Goal: Task Accomplishment & Management: Manage account settings

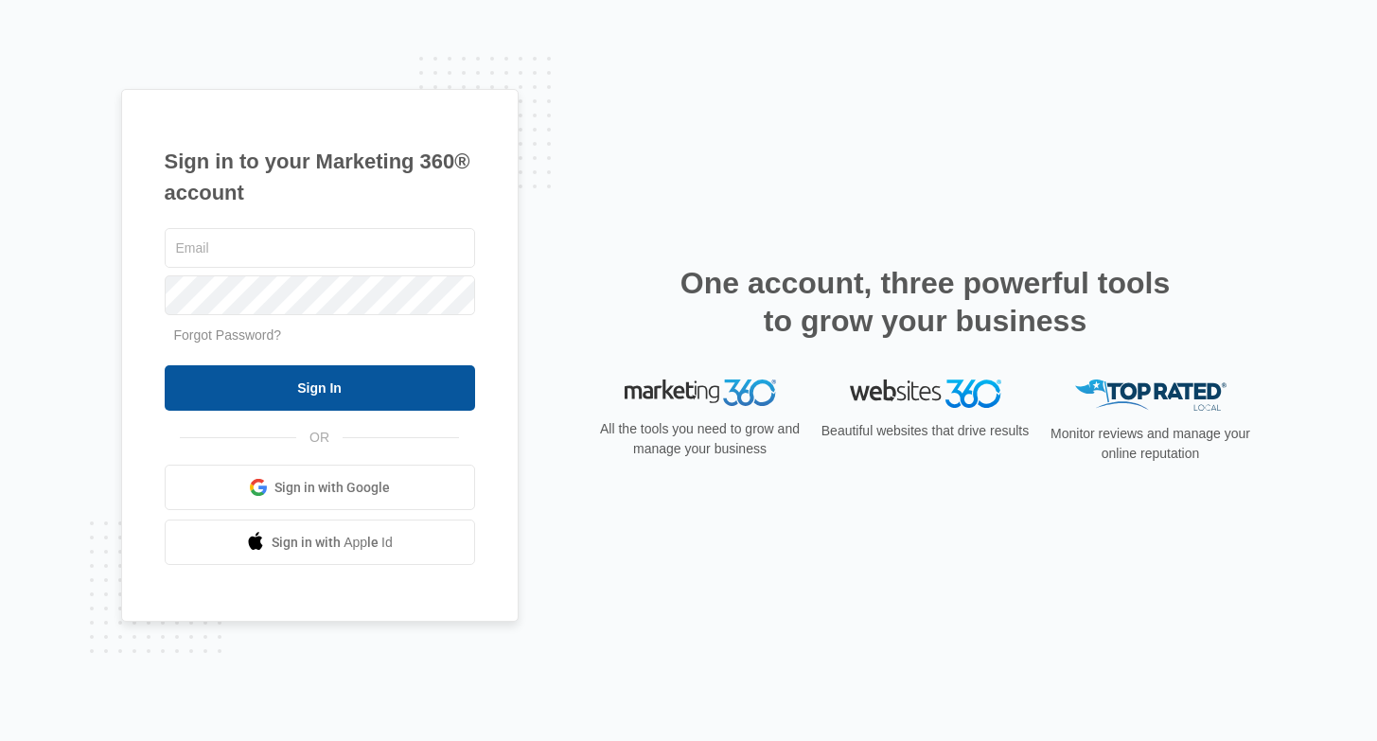
type input "joel.green@madwire.com"
click at [353, 383] on input "Sign In" at bounding box center [320, 387] width 310 height 45
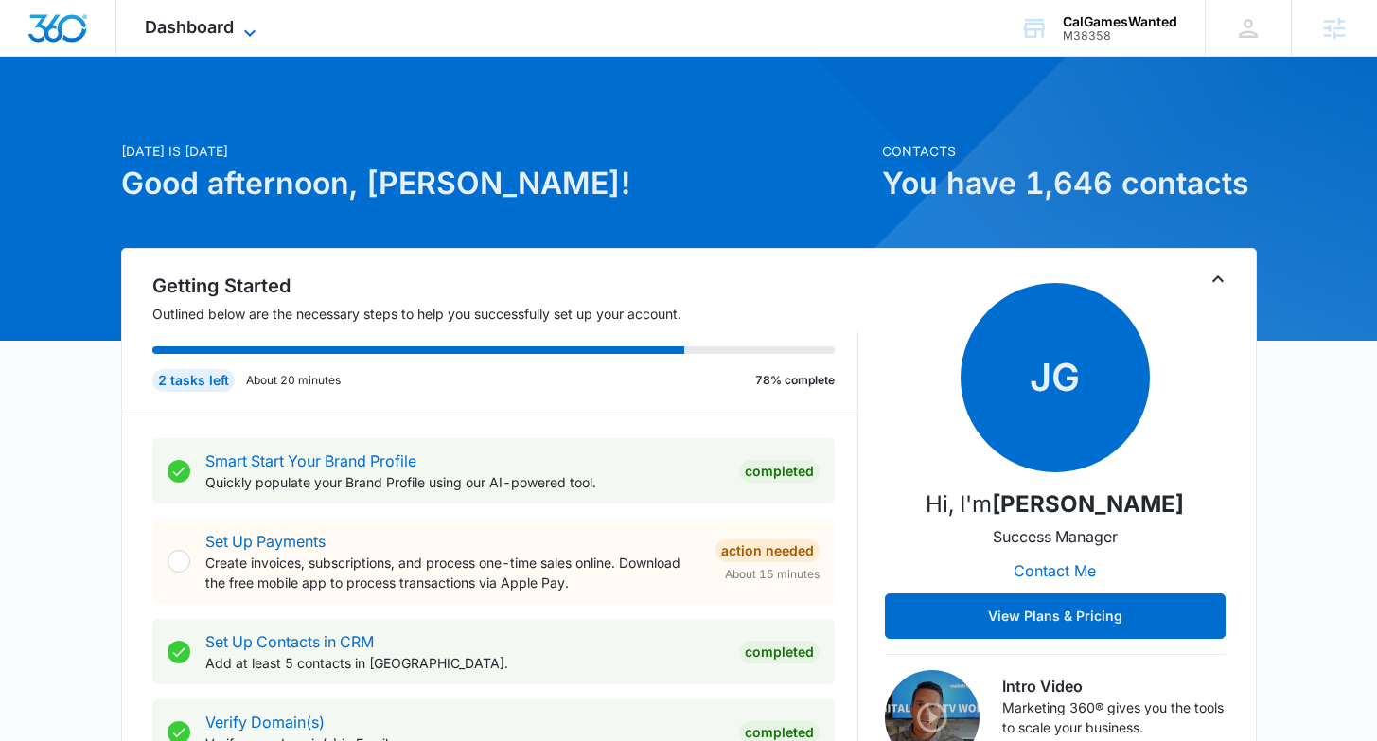
click at [238, 22] on icon at bounding box center [249, 33] width 23 height 23
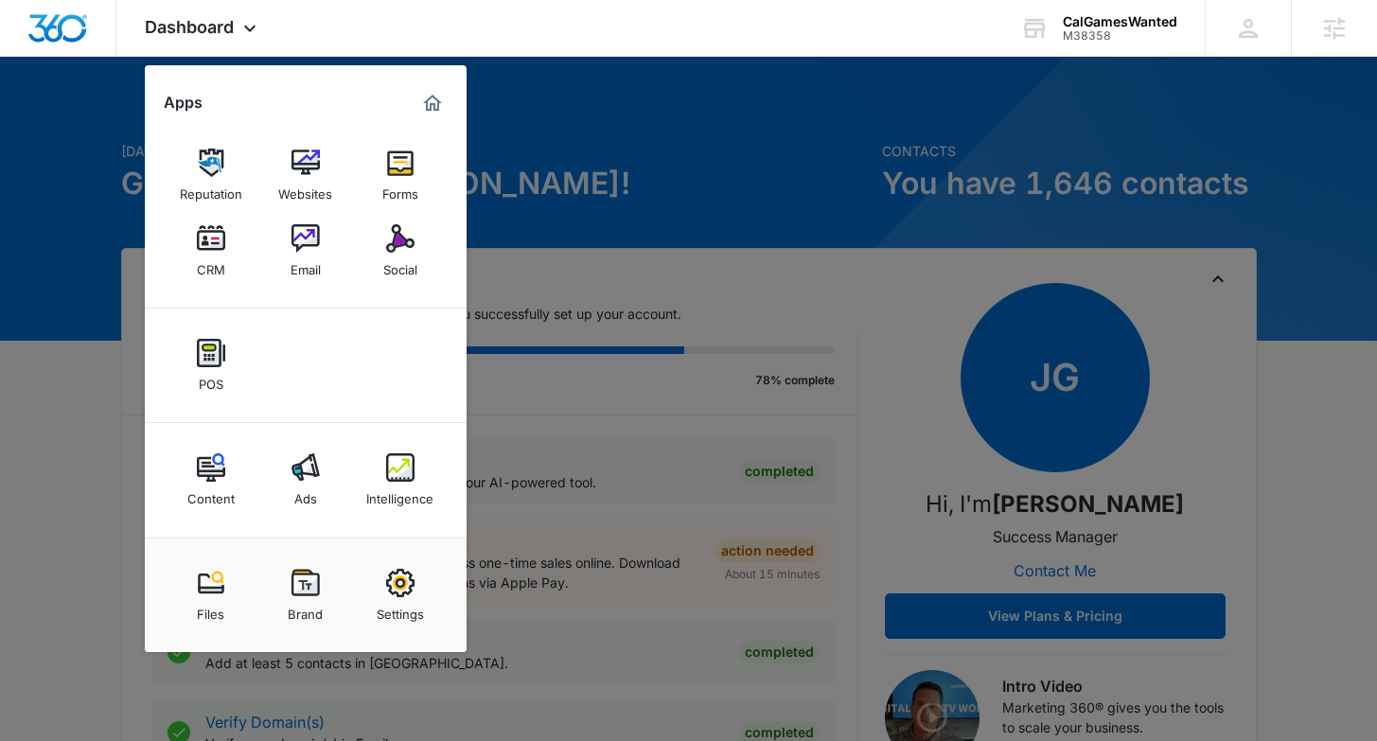
click at [1131, 441] on div at bounding box center [688, 370] width 1377 height 741
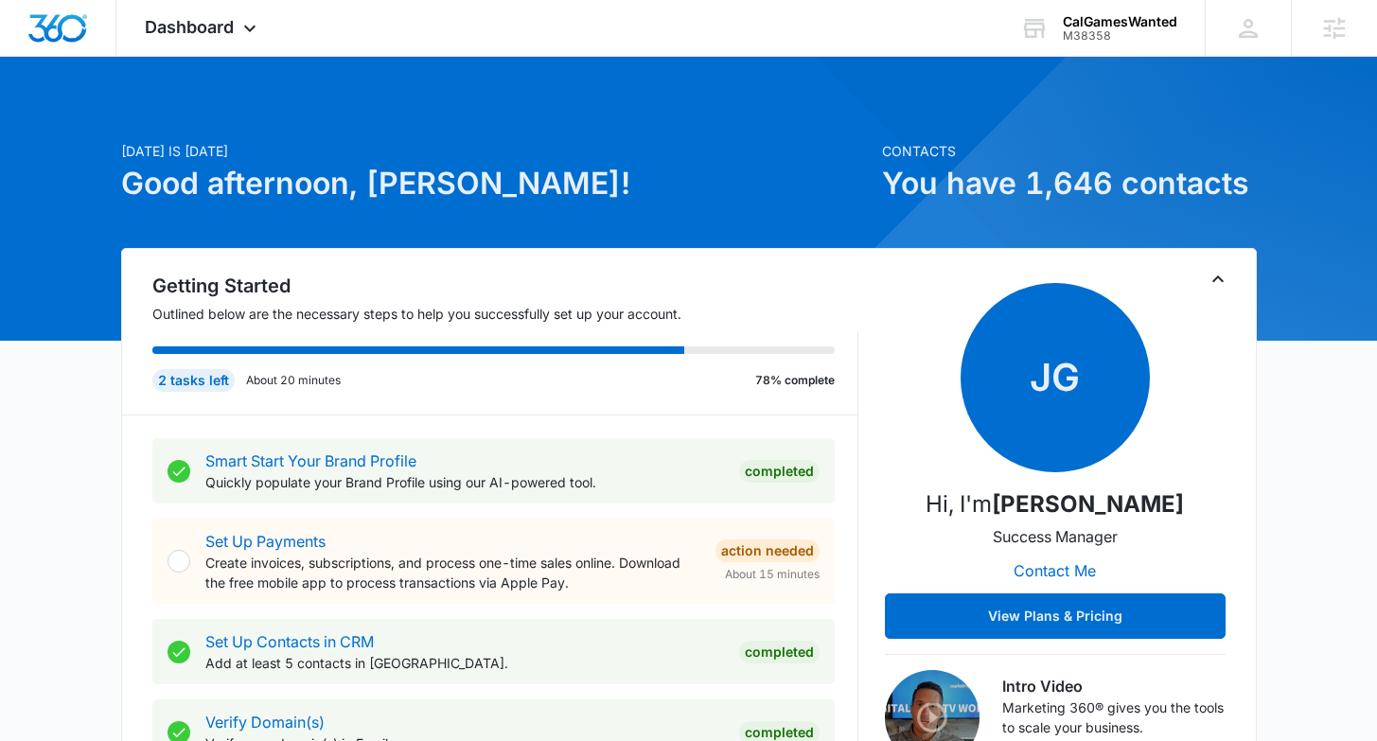
click at [1055, 185] on h1 "You have 1,646 contacts" at bounding box center [1069, 183] width 375 height 45
click at [197, 25] on span "Dashboard" at bounding box center [189, 27] width 89 height 20
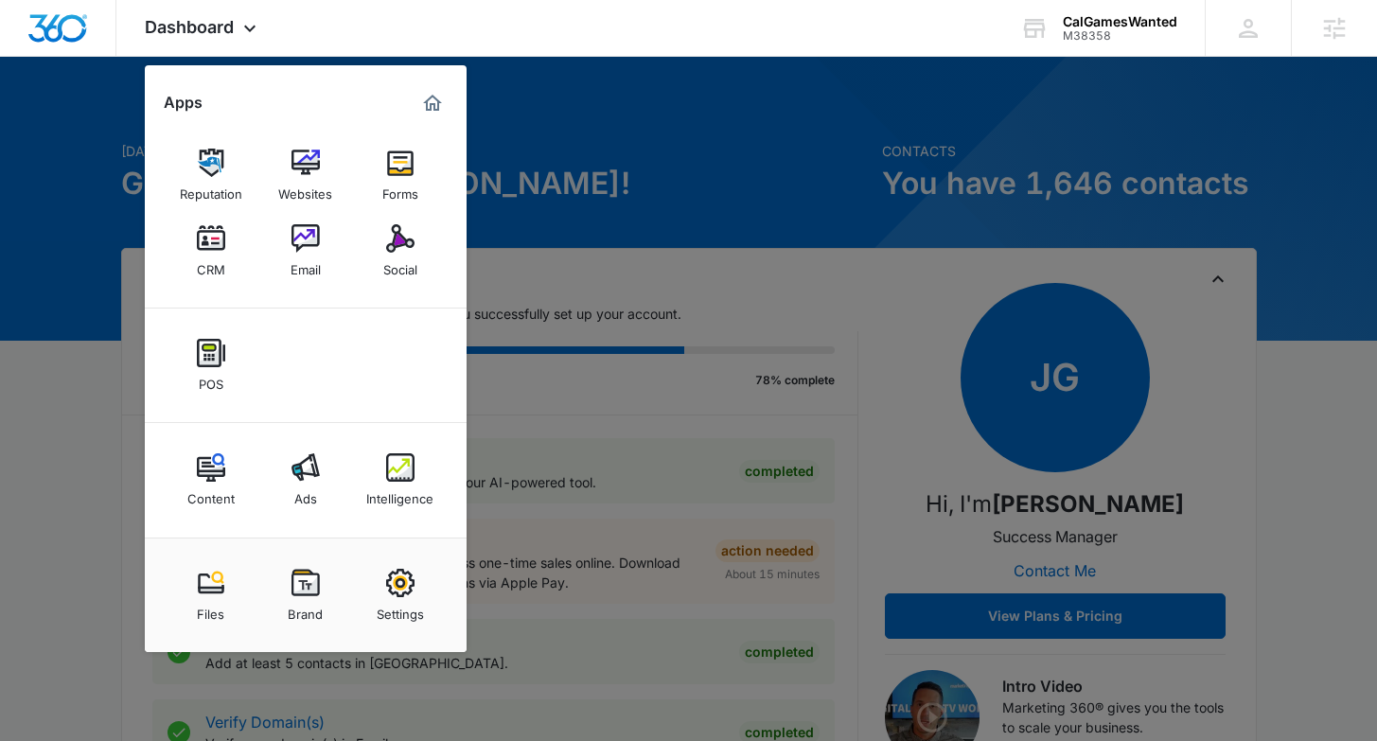
click at [305, 240] on img at bounding box center [305, 238] width 28 height 28
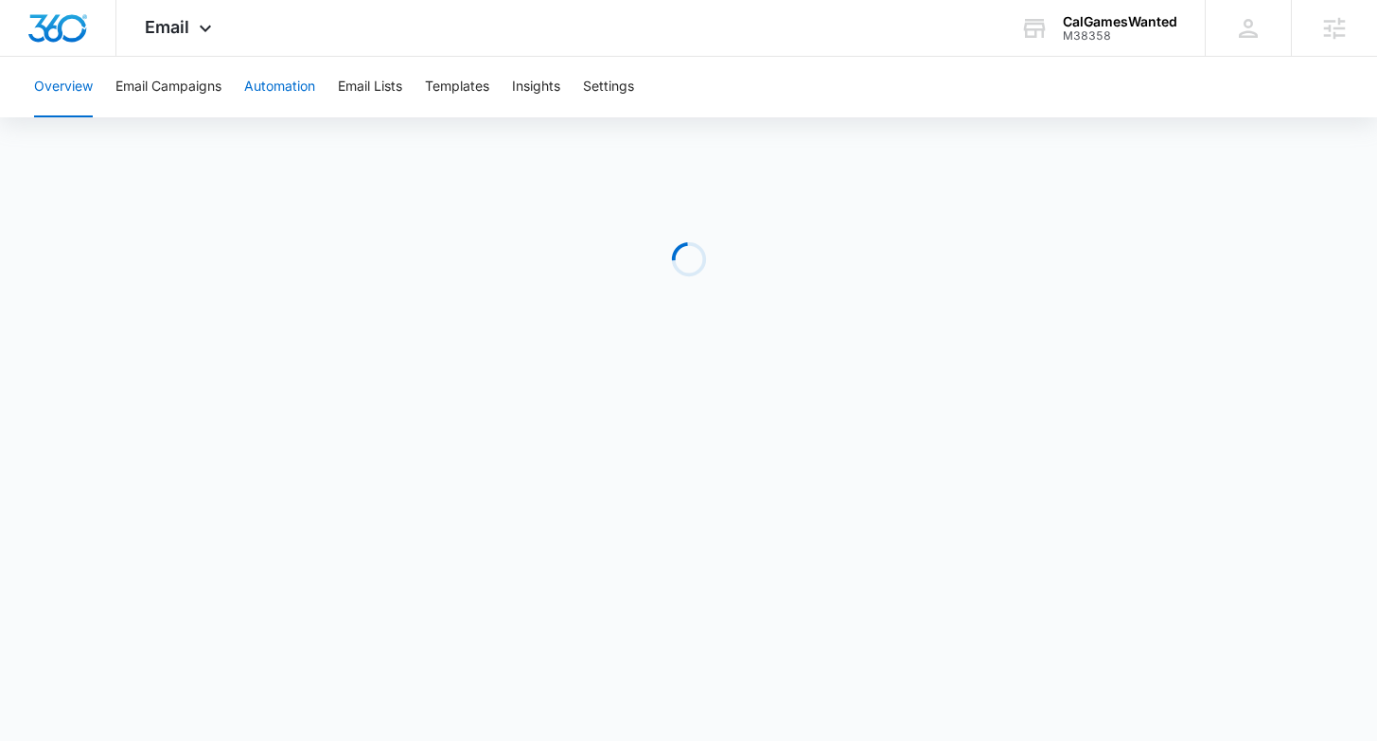
click at [294, 99] on button "Automation" at bounding box center [279, 87] width 71 height 61
click at [382, 84] on button "Email Lists" at bounding box center [370, 87] width 64 height 61
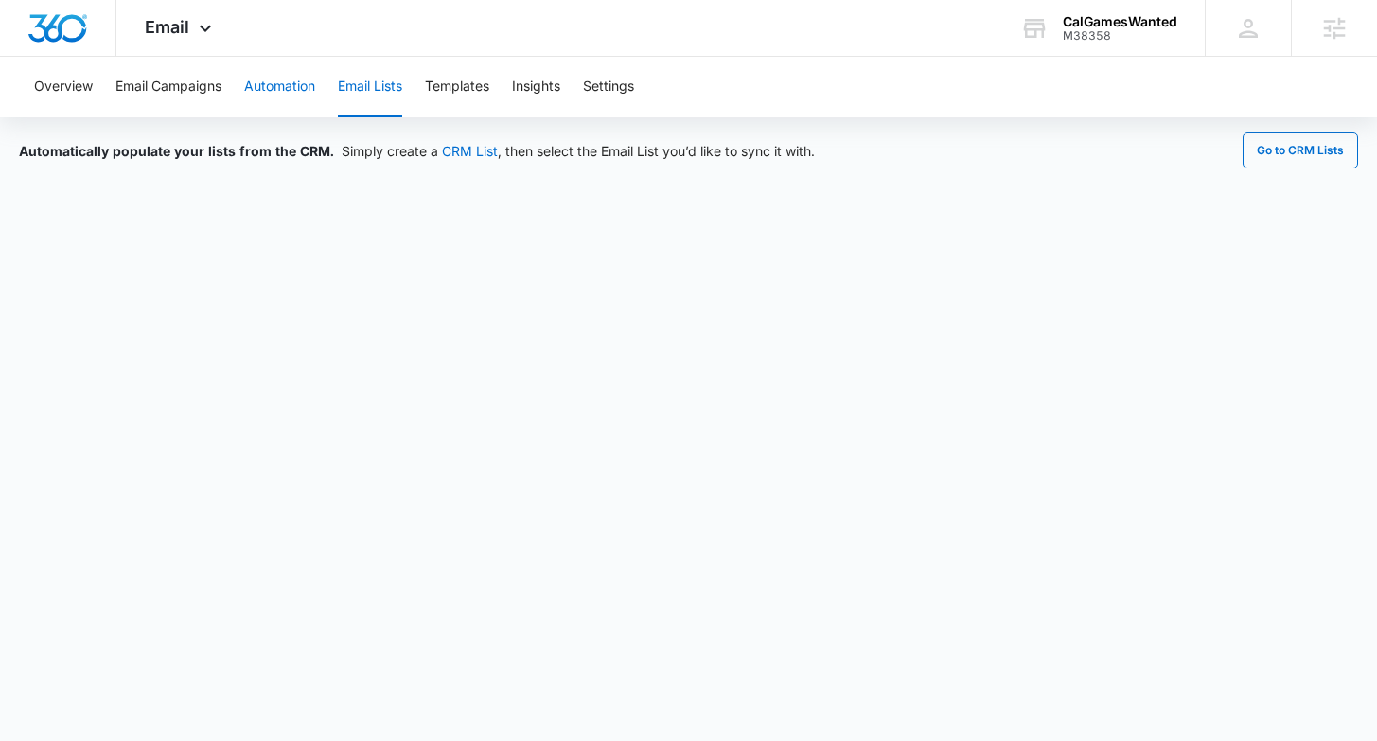
click at [278, 97] on button "Automation" at bounding box center [279, 87] width 71 height 61
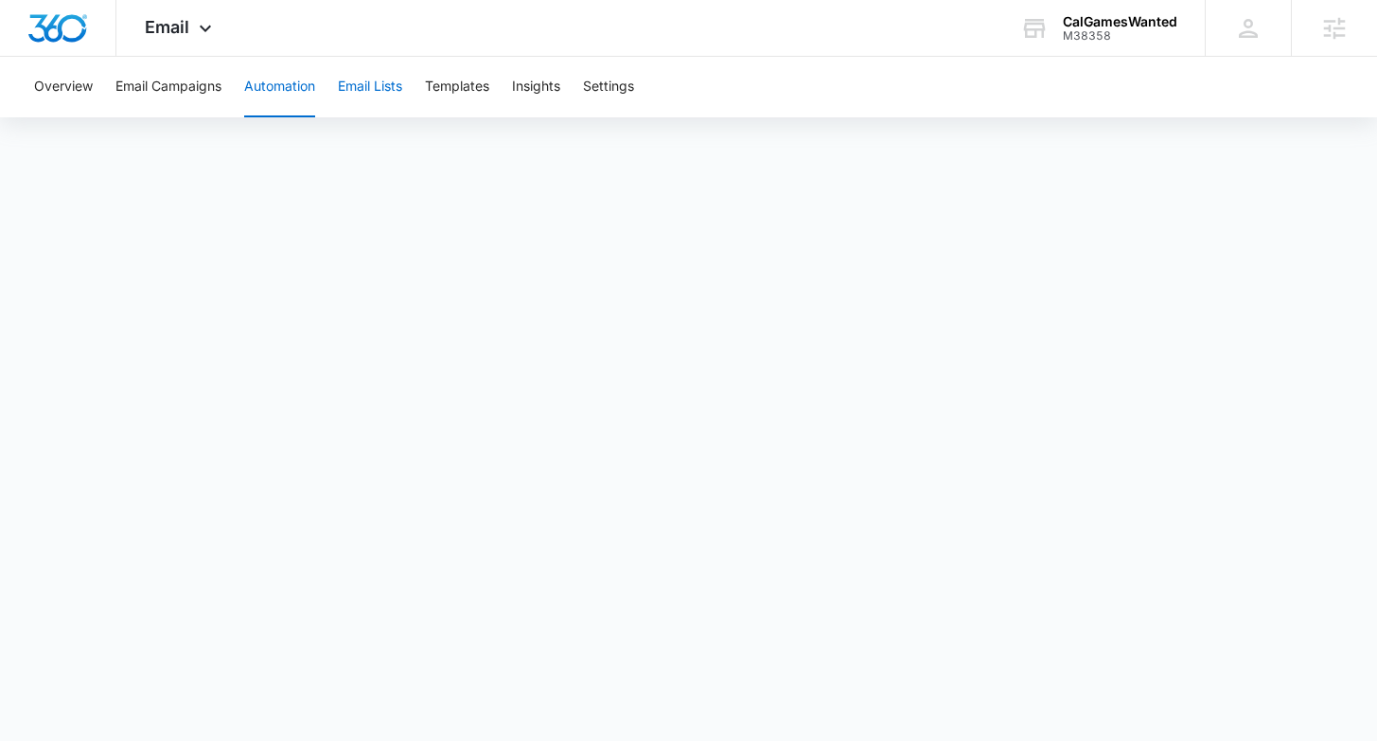
click at [390, 79] on button "Email Lists" at bounding box center [370, 87] width 64 height 61
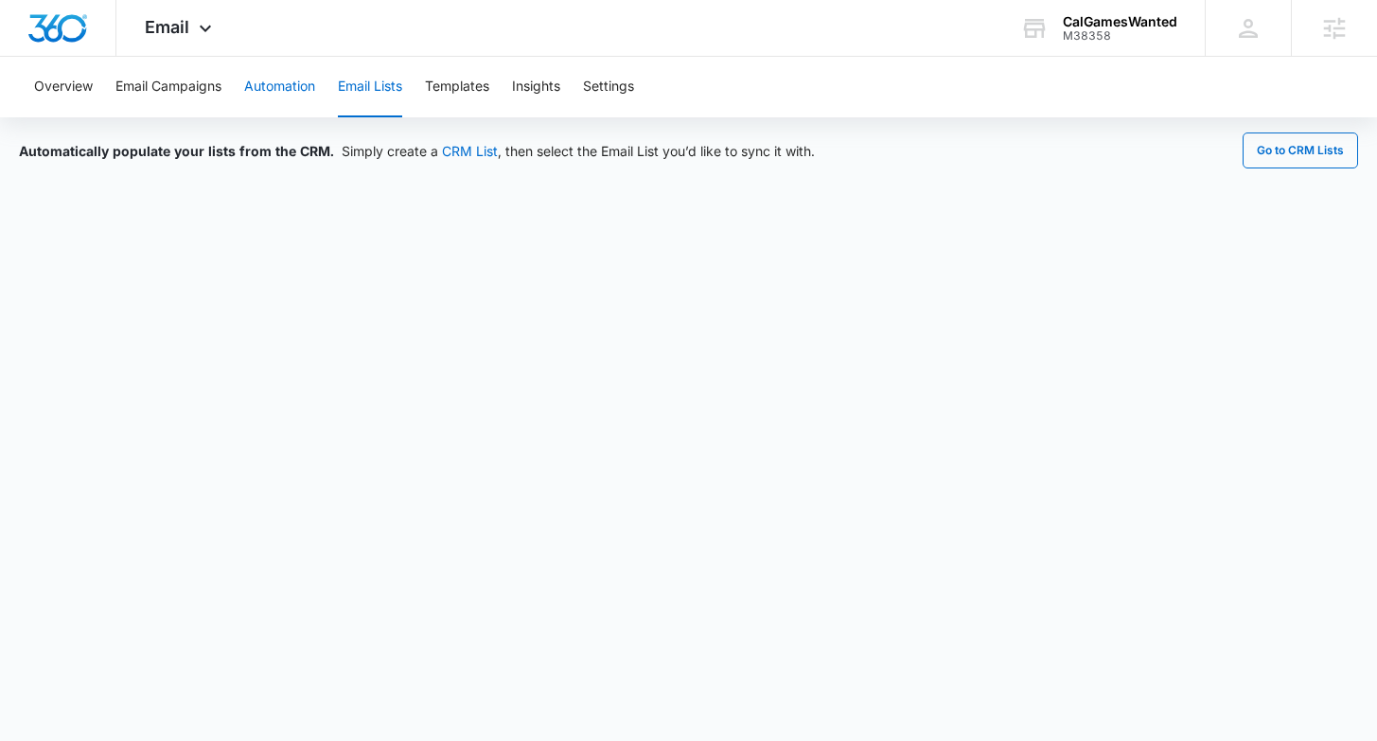
click at [288, 91] on button "Automation" at bounding box center [279, 87] width 71 height 61
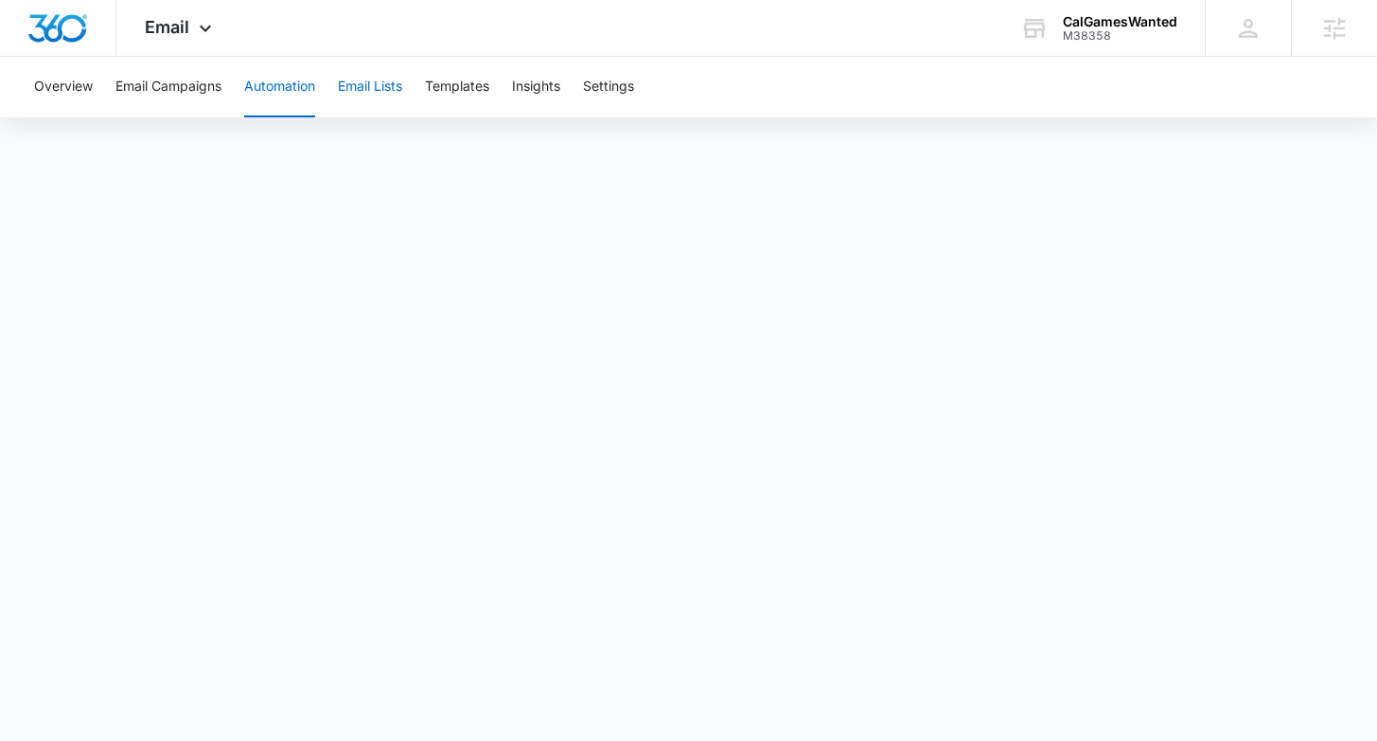
click at [366, 89] on button "Email Lists" at bounding box center [370, 87] width 64 height 61
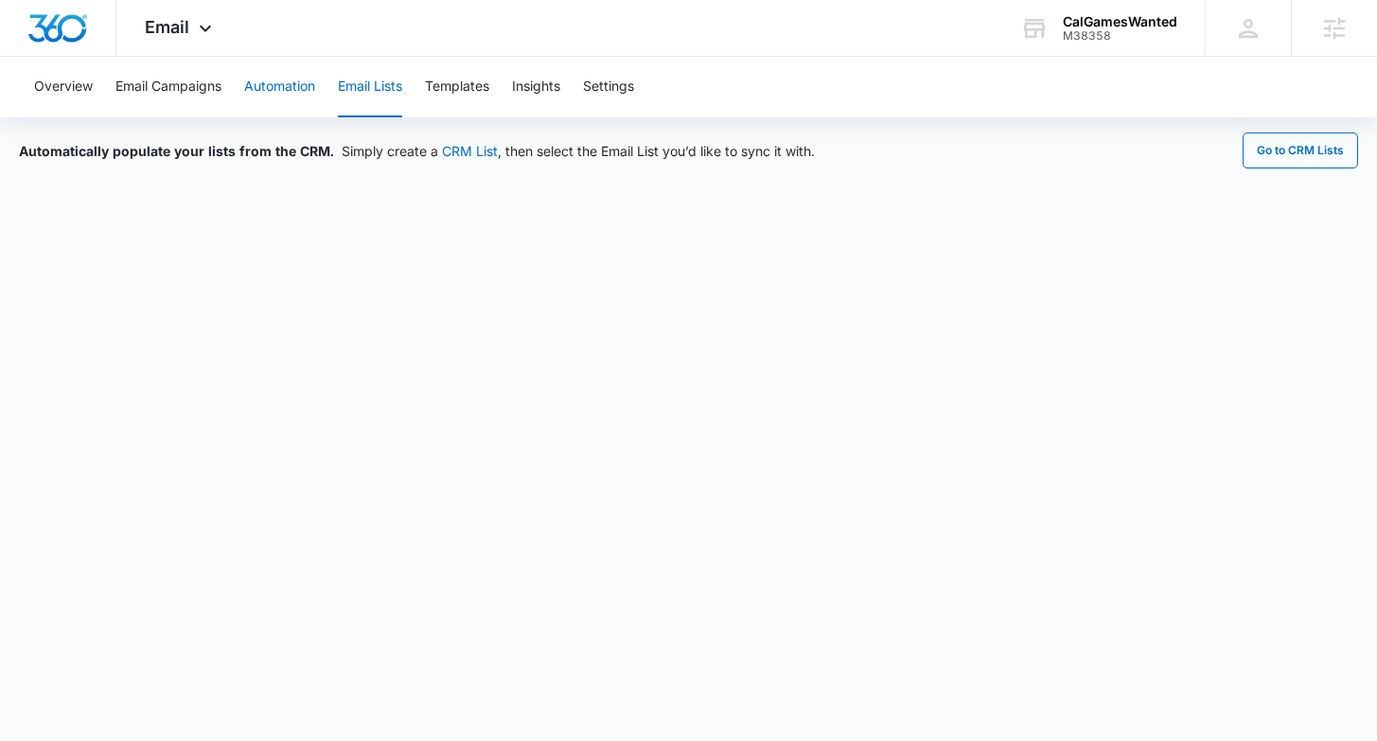
click at [268, 79] on button "Automation" at bounding box center [279, 87] width 71 height 61
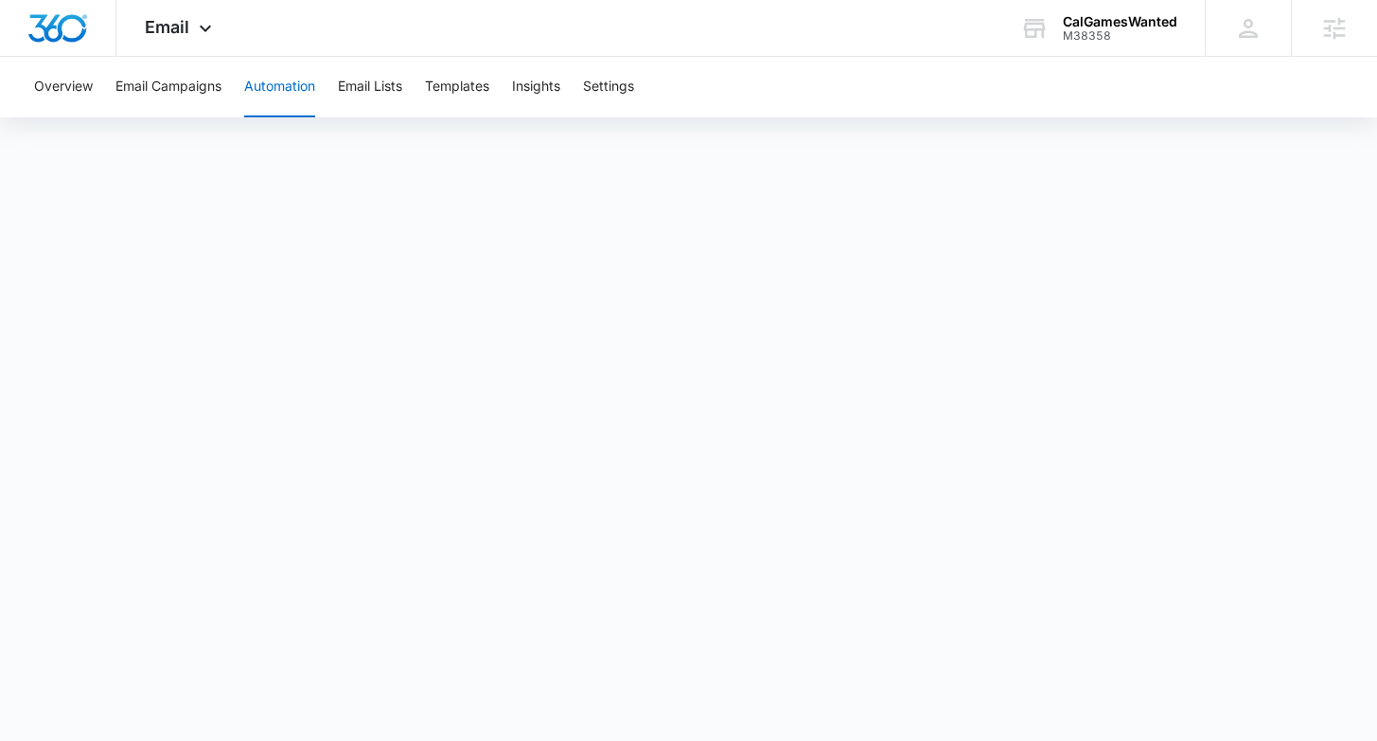
click at [284, 97] on button "Automation" at bounding box center [279, 87] width 71 height 61
click at [158, 95] on button "Email Campaigns" at bounding box center [168, 87] width 106 height 61
click at [283, 75] on button "Automation" at bounding box center [279, 87] width 71 height 61
click at [383, 99] on button "Email Lists" at bounding box center [370, 87] width 64 height 61
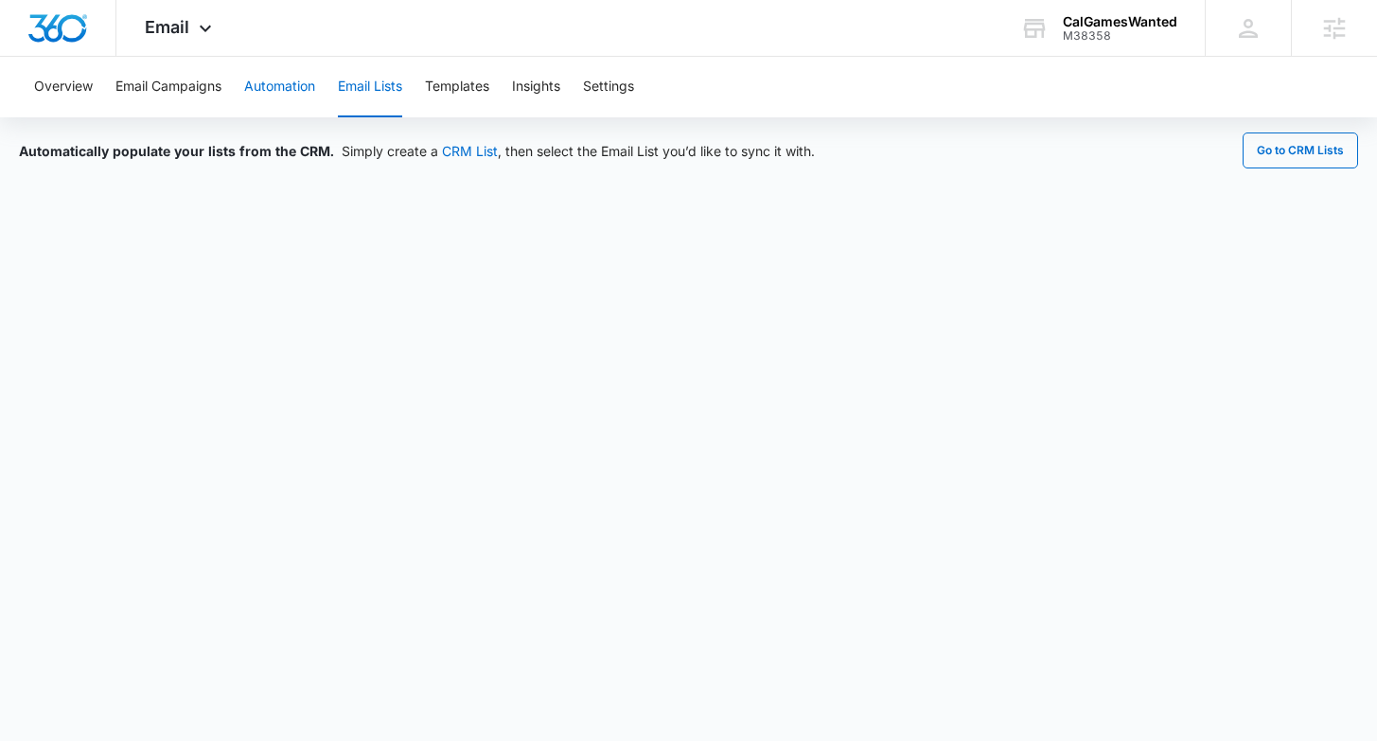
click at [293, 90] on button "Automation" at bounding box center [279, 87] width 71 height 61
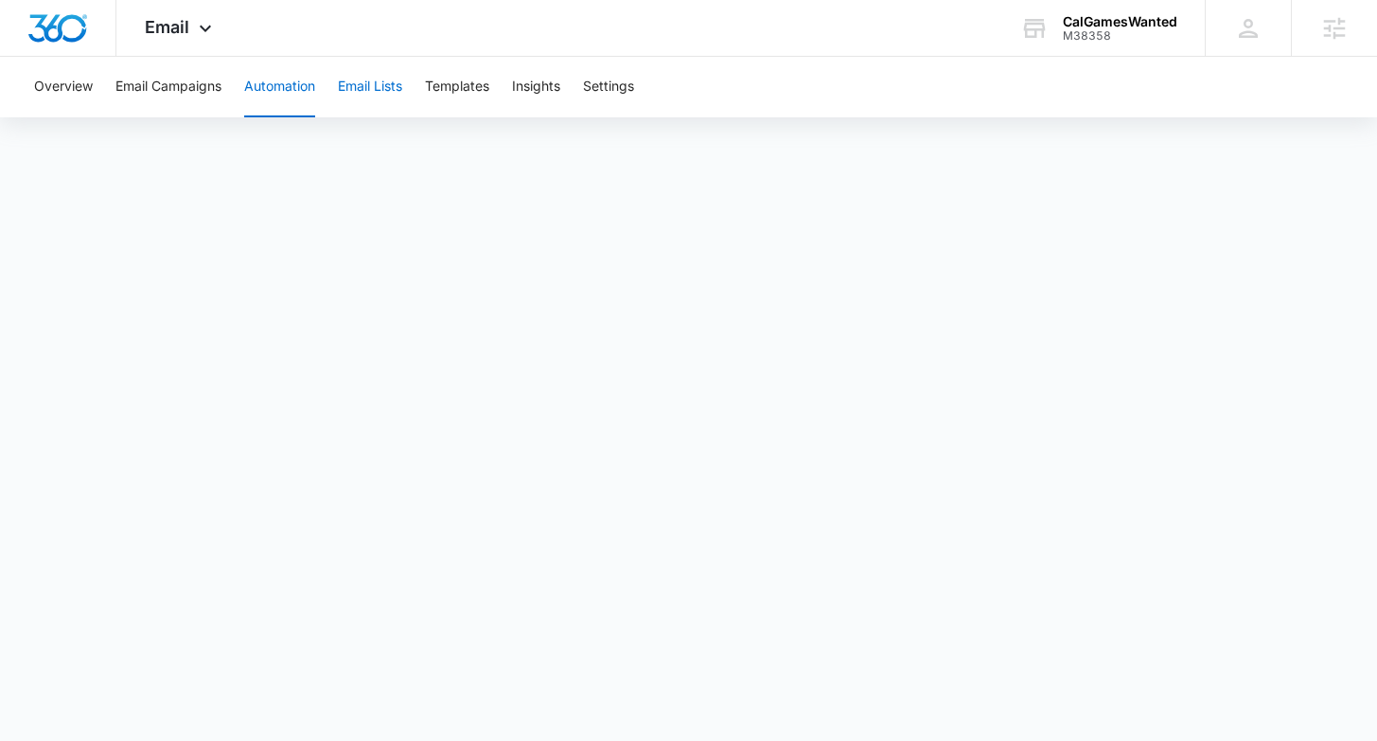
click at [347, 89] on button "Email Lists" at bounding box center [370, 87] width 64 height 61
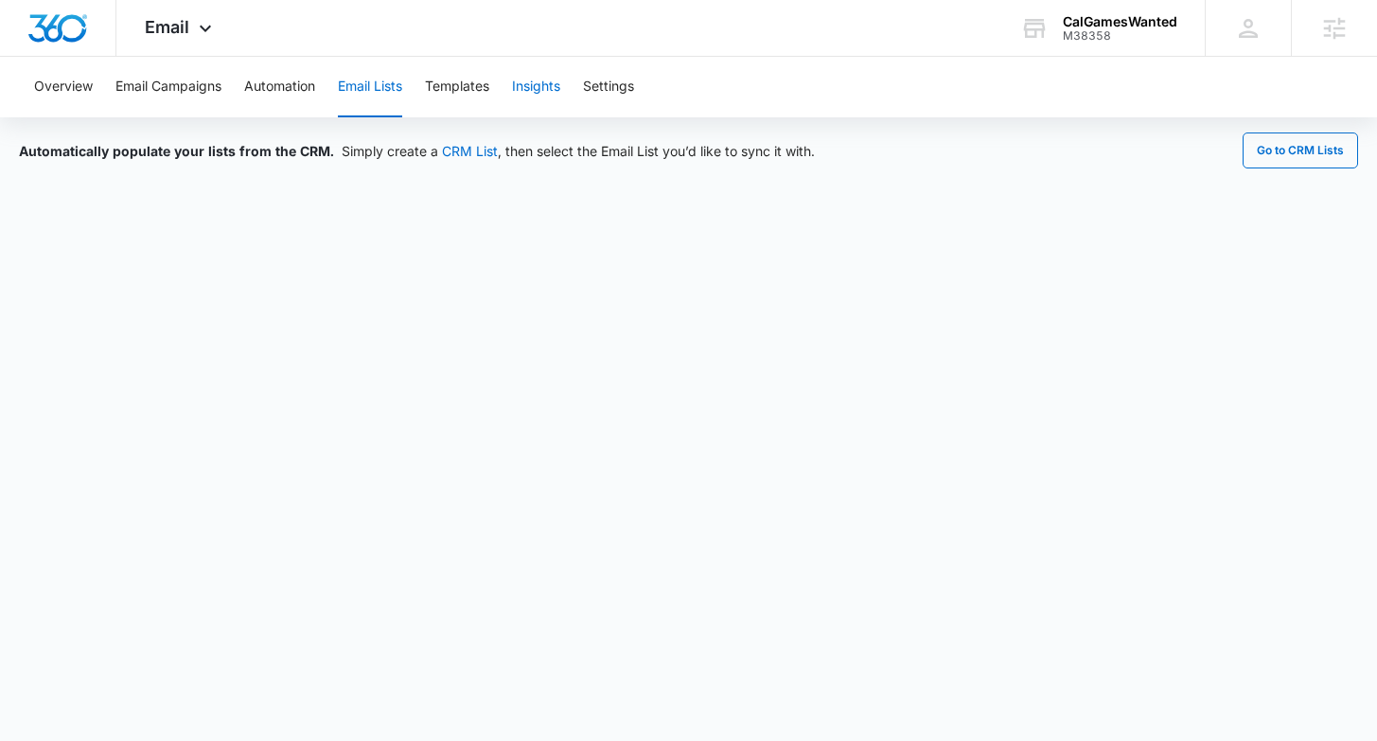
click at [545, 89] on button "Insights" at bounding box center [536, 87] width 48 height 61
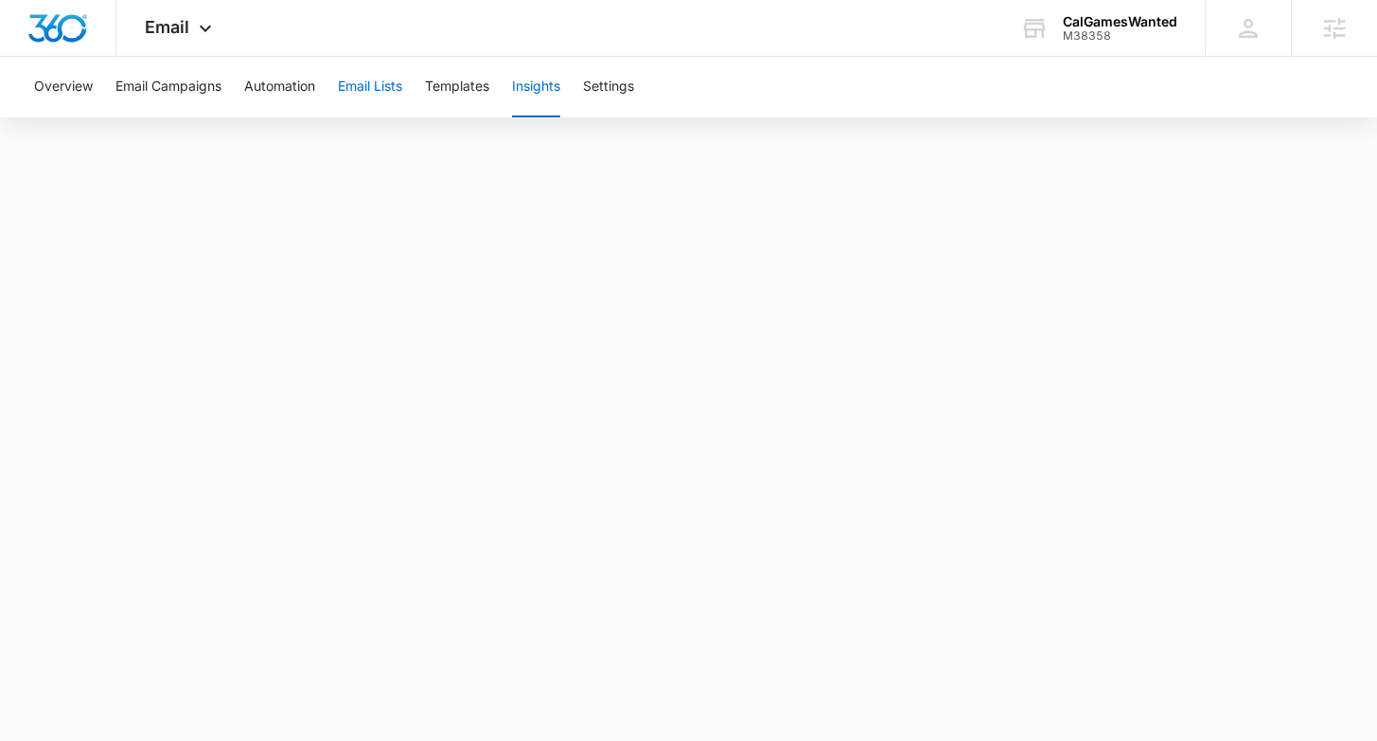
click at [384, 89] on button "Email Lists" at bounding box center [370, 87] width 64 height 61
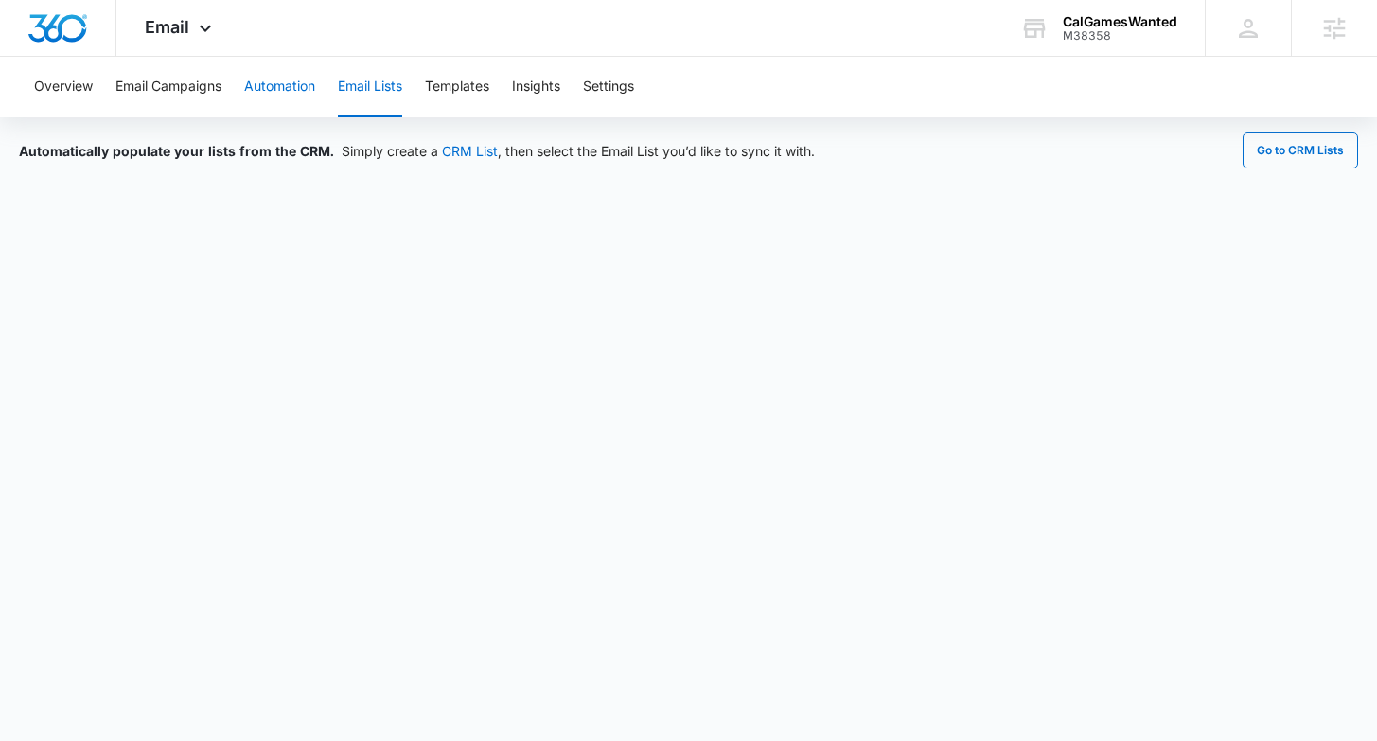
click at [274, 93] on button "Automation" at bounding box center [279, 87] width 71 height 61
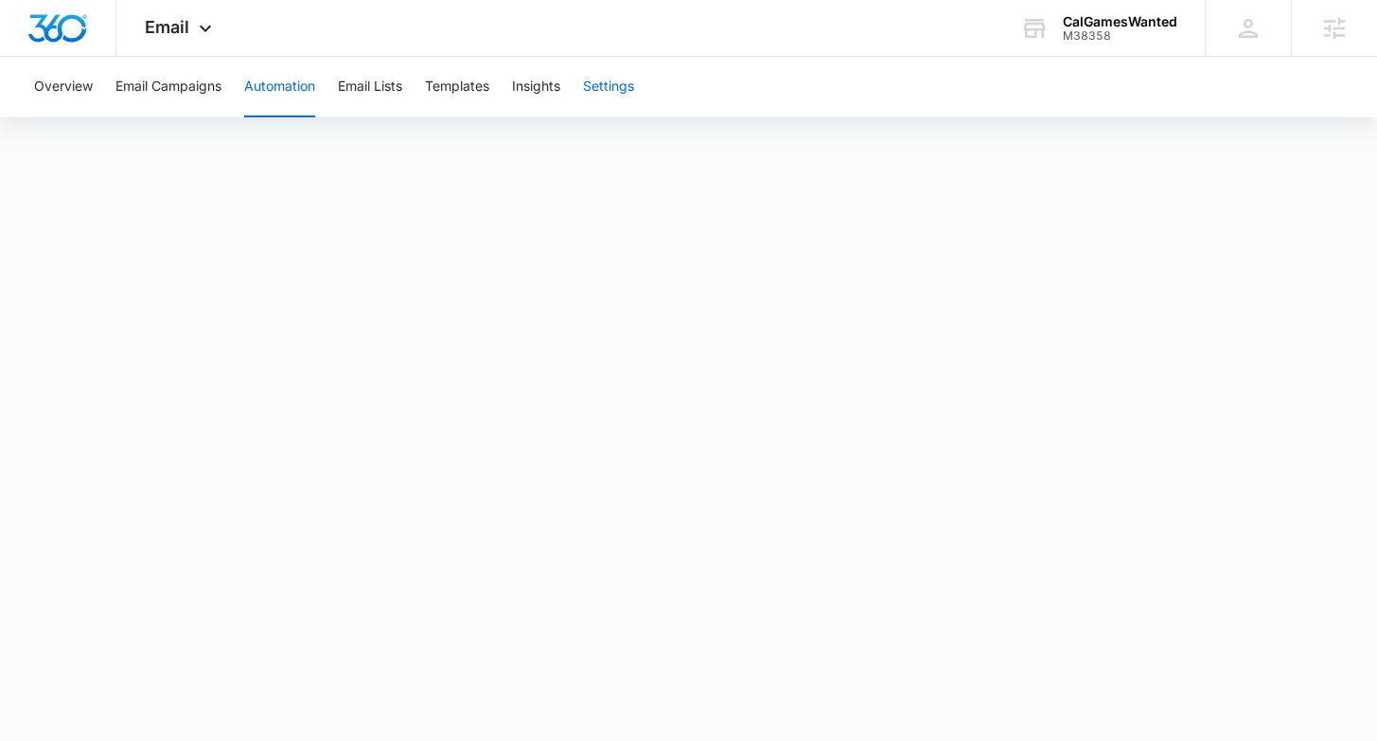
click at [627, 93] on button "Settings" at bounding box center [608, 87] width 51 height 61
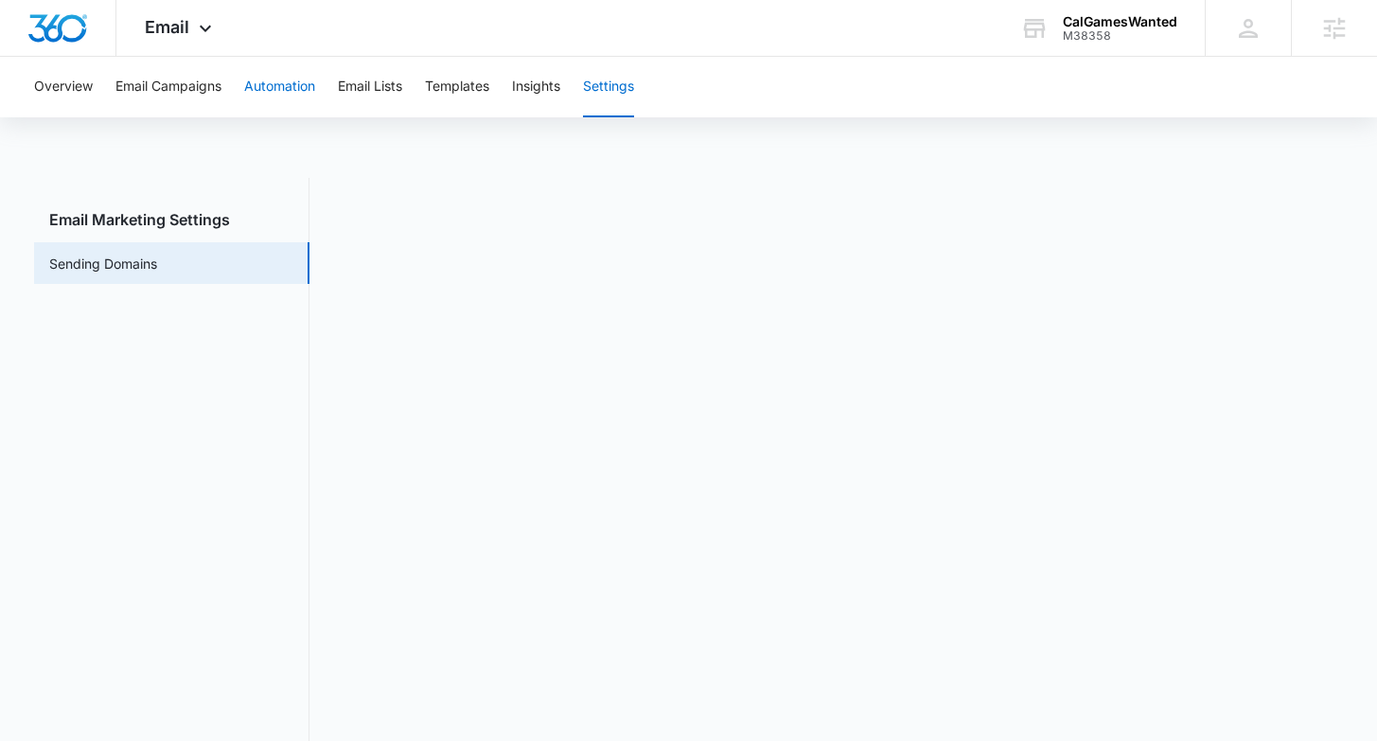
click at [270, 93] on button "Automation" at bounding box center [279, 87] width 71 height 61
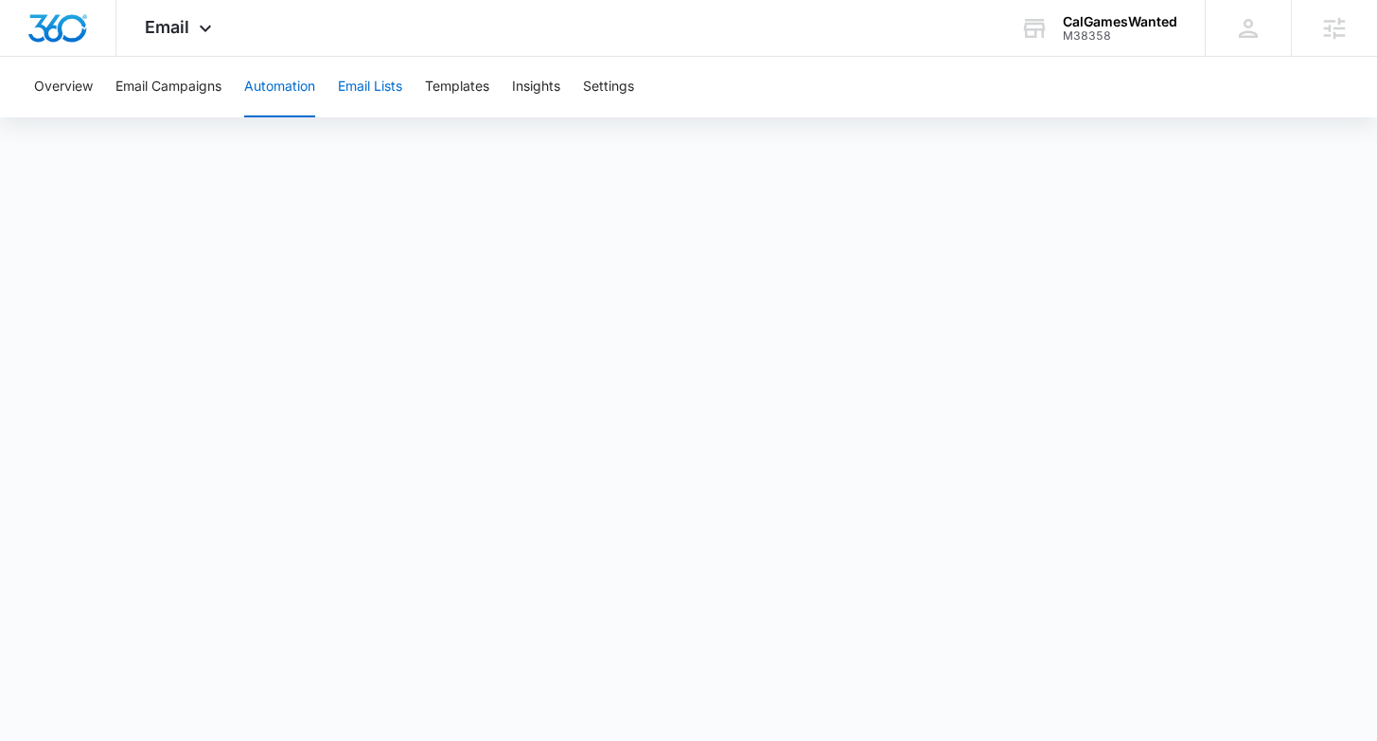
click at [389, 85] on button "Email Lists" at bounding box center [370, 87] width 64 height 61
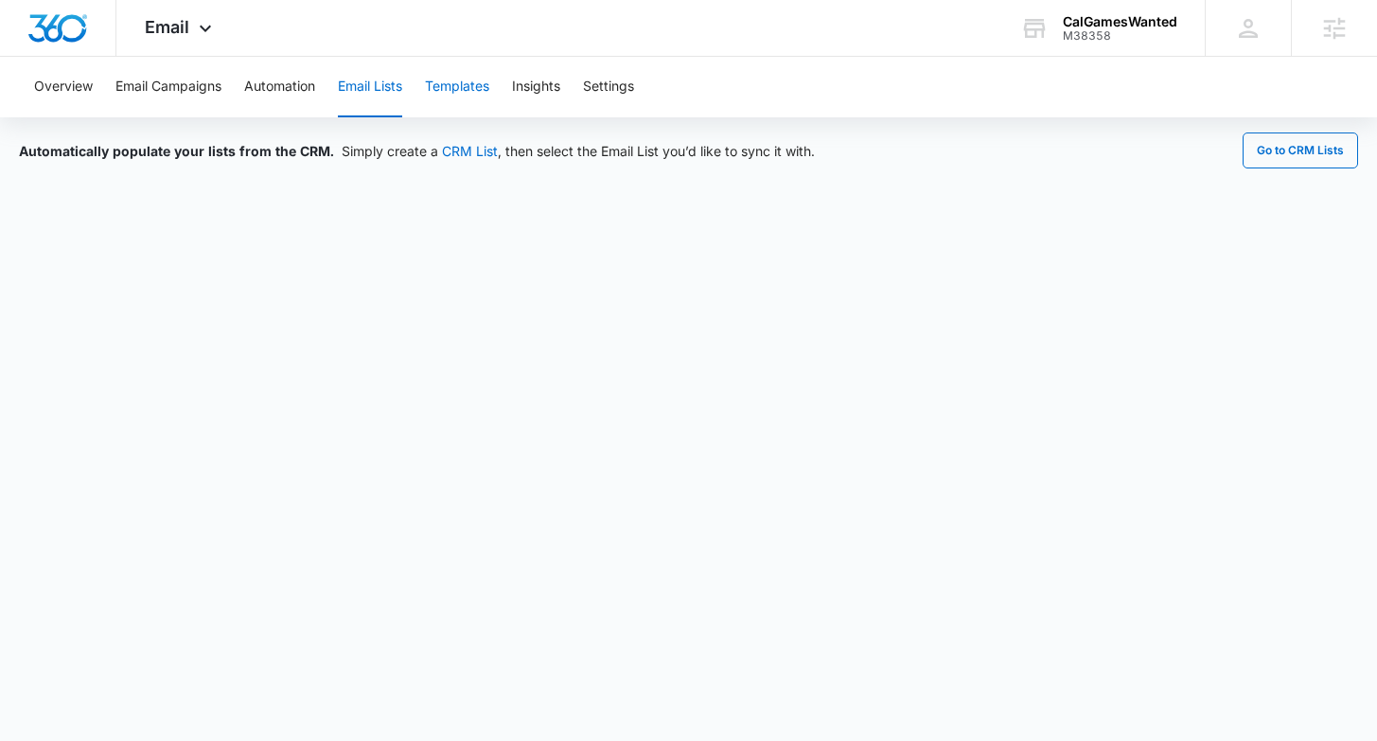
click at [473, 101] on button "Templates" at bounding box center [457, 87] width 64 height 61
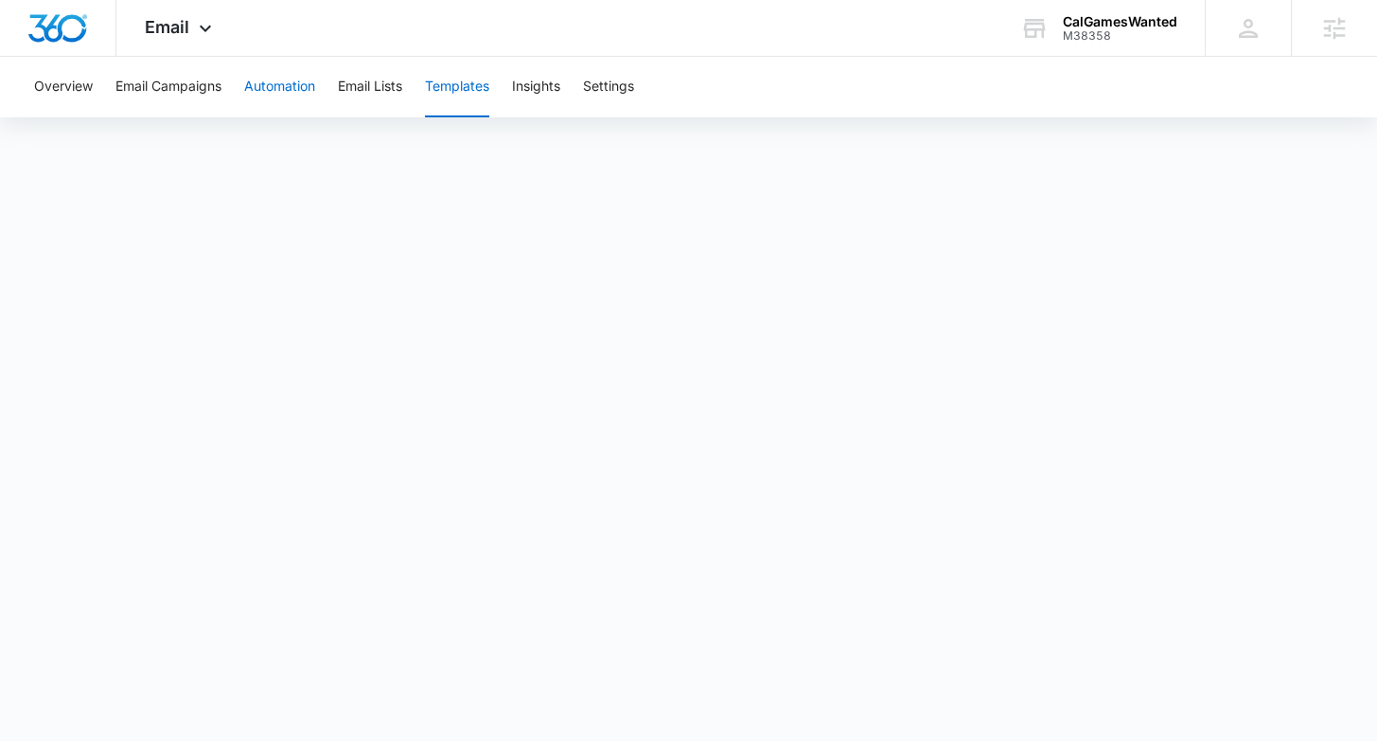
click at [299, 97] on button "Automation" at bounding box center [279, 87] width 71 height 61
click at [389, 89] on button "Email Lists" at bounding box center [370, 87] width 64 height 61
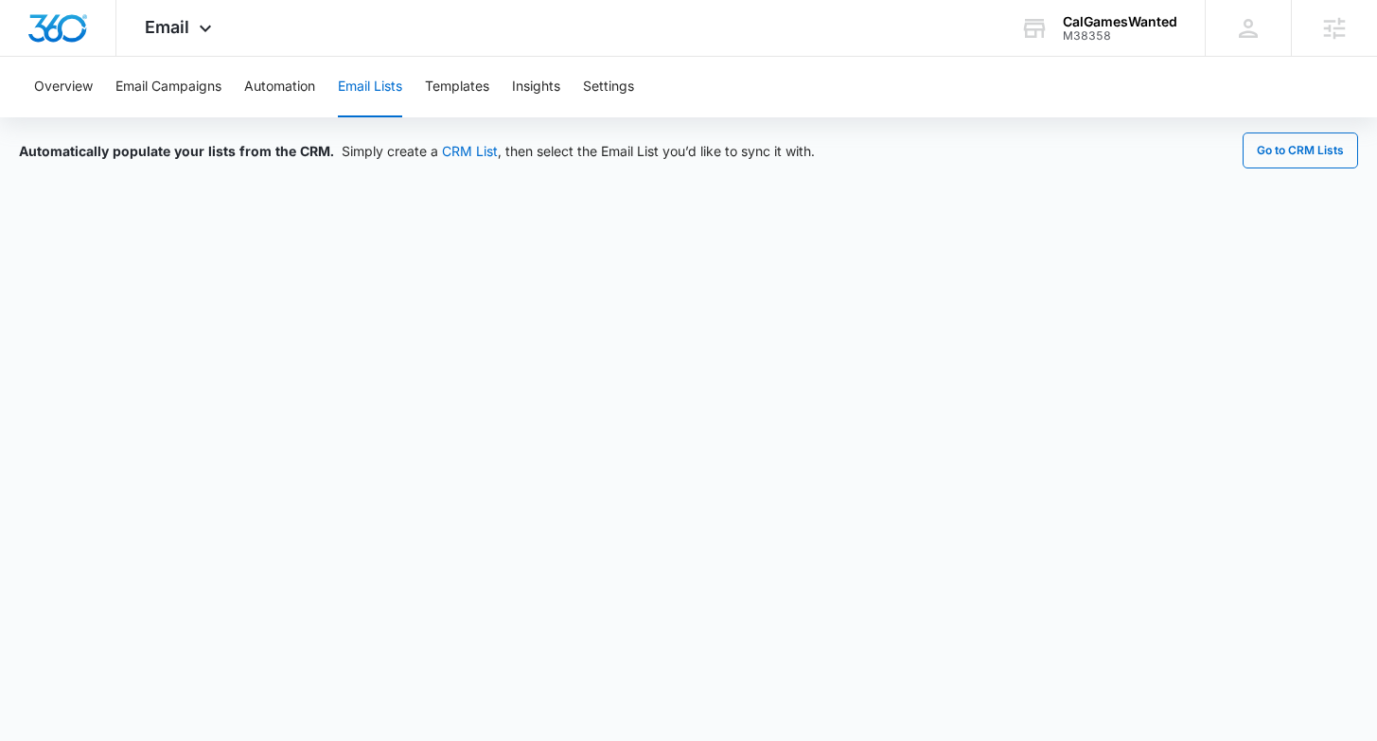
click at [320, 77] on div "Overview Email Campaigns Automation Email Lists Templates Insights Settings" at bounding box center [689, 87] width 1332 height 61
click at [298, 83] on button "Automation" at bounding box center [279, 87] width 71 height 61
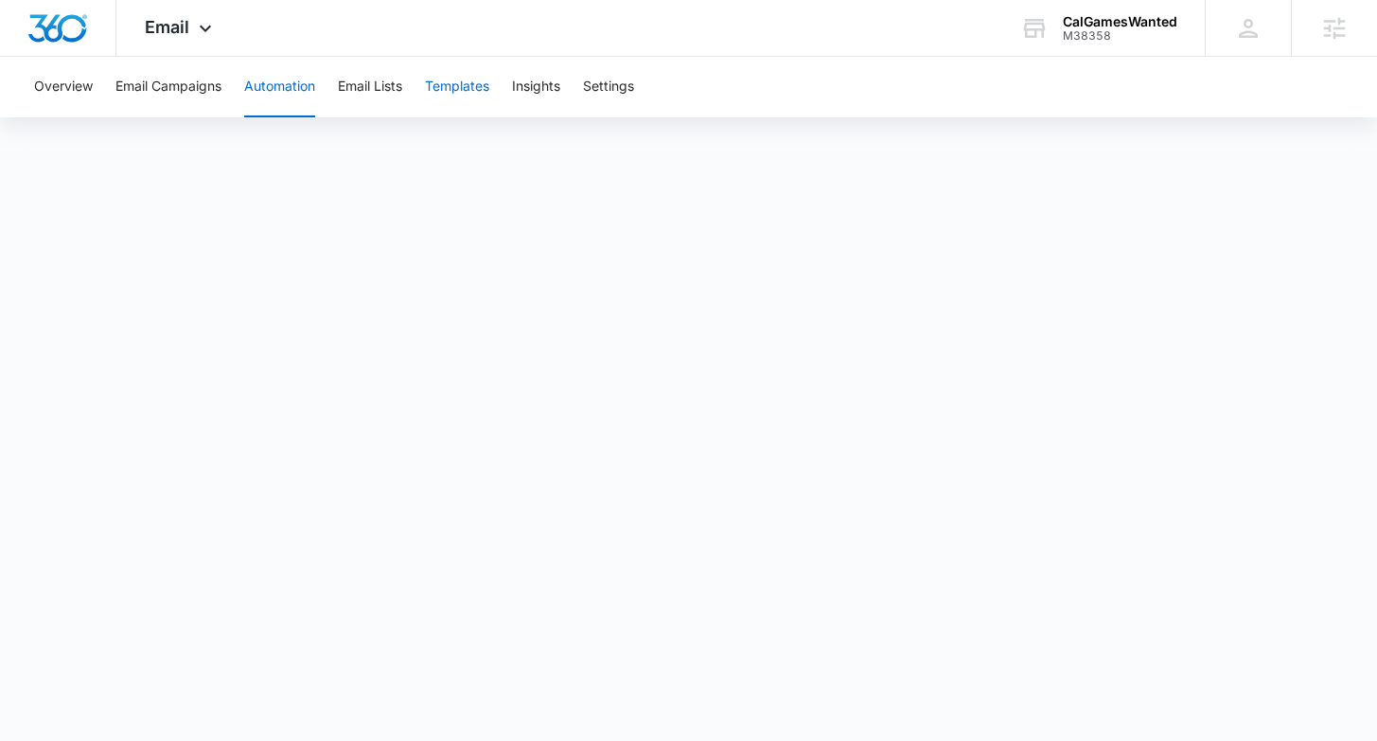
click at [463, 100] on button "Templates" at bounding box center [457, 87] width 64 height 61
click at [278, 88] on button "Automation" at bounding box center [279, 87] width 71 height 61
click at [357, 90] on button "Email Lists" at bounding box center [370, 87] width 64 height 61
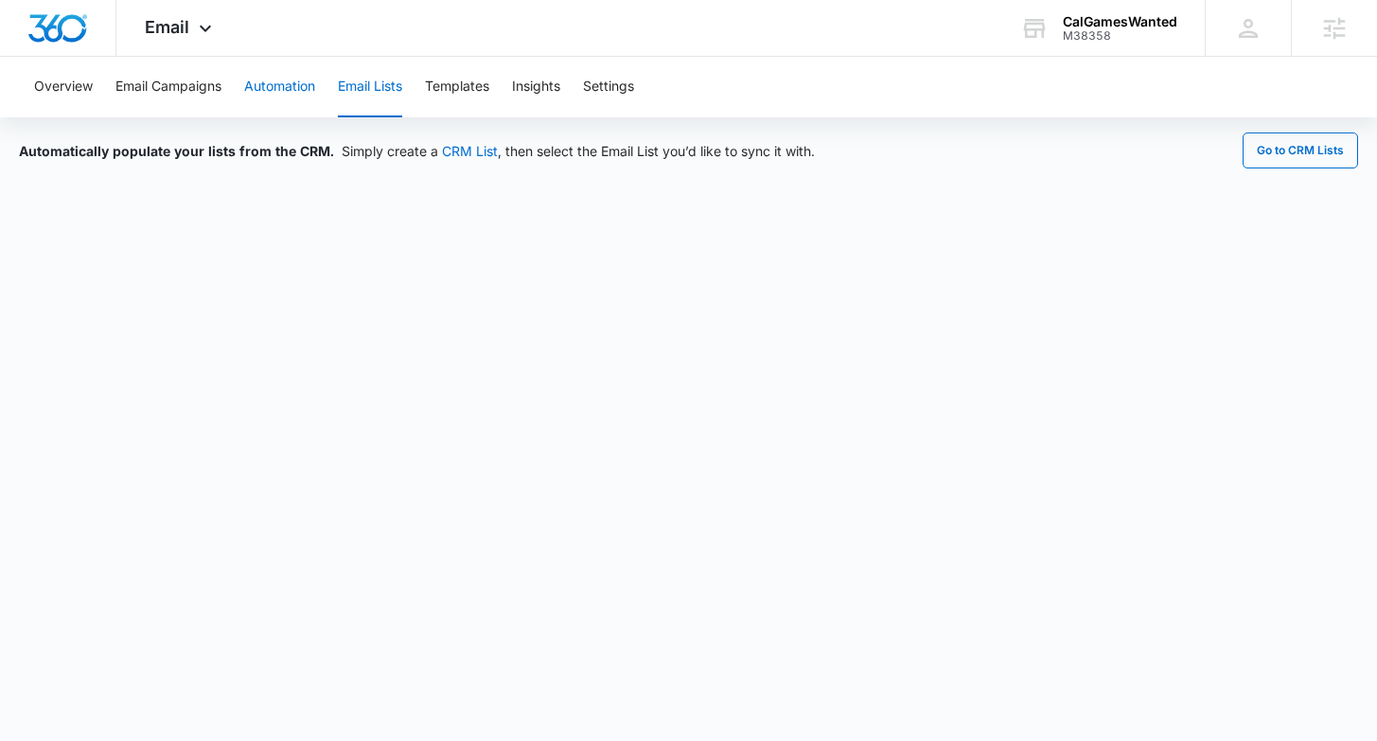
click at [293, 96] on button "Automation" at bounding box center [279, 87] width 71 height 61
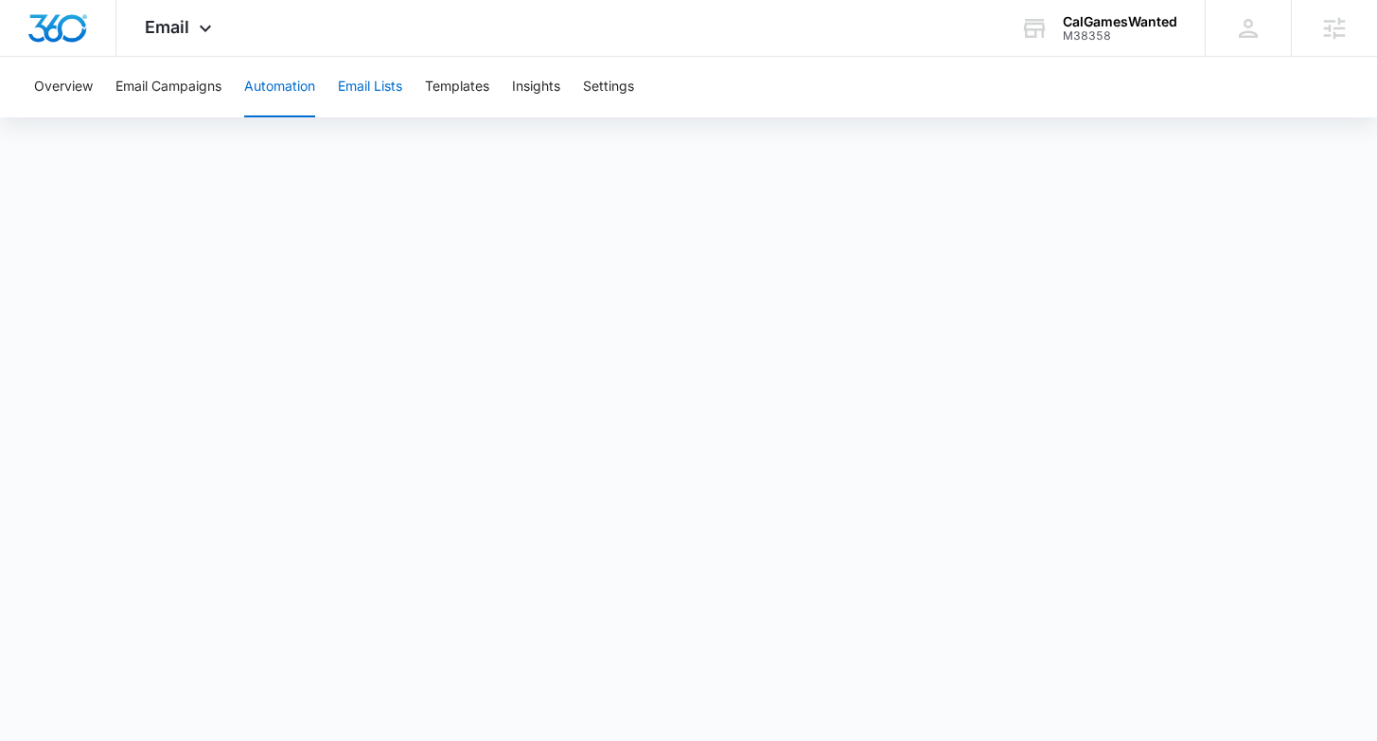
click at [368, 90] on button "Email Lists" at bounding box center [370, 87] width 64 height 61
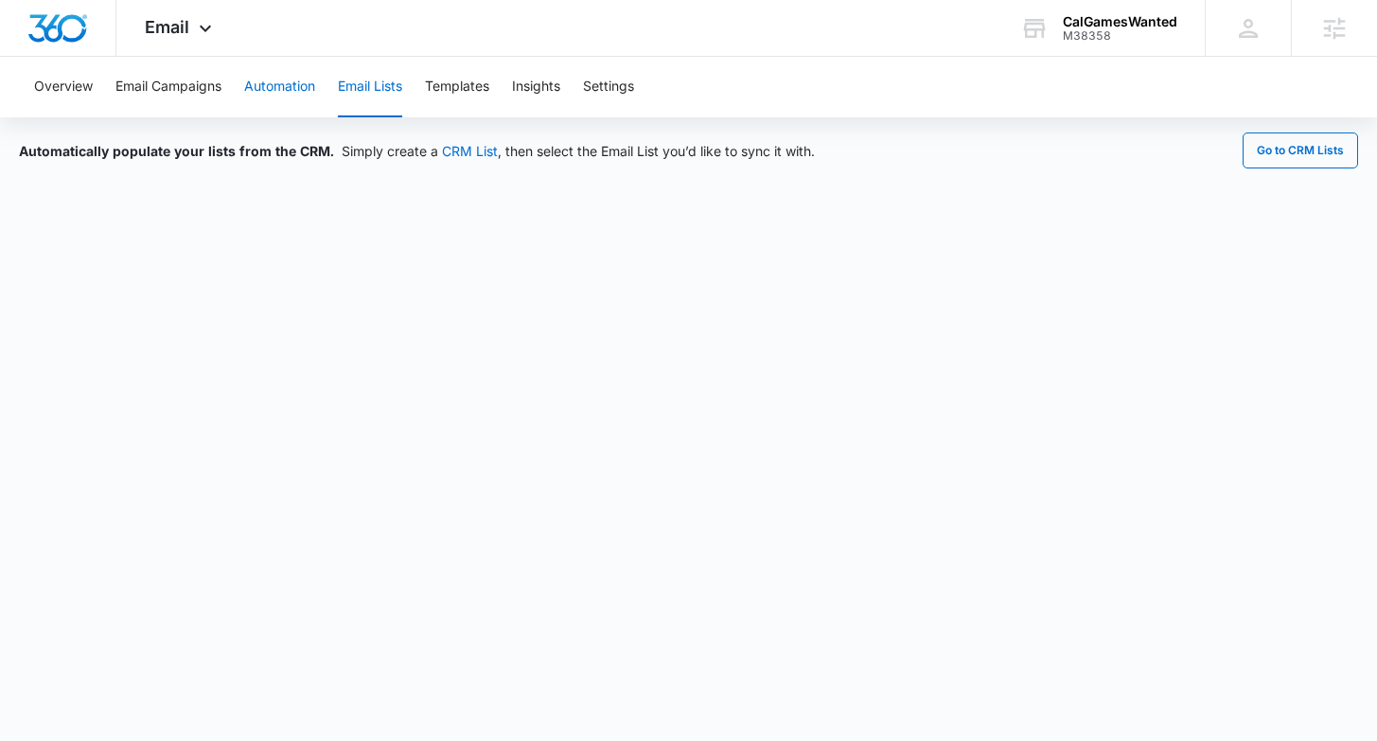
click at [293, 82] on button "Automation" at bounding box center [279, 87] width 71 height 61
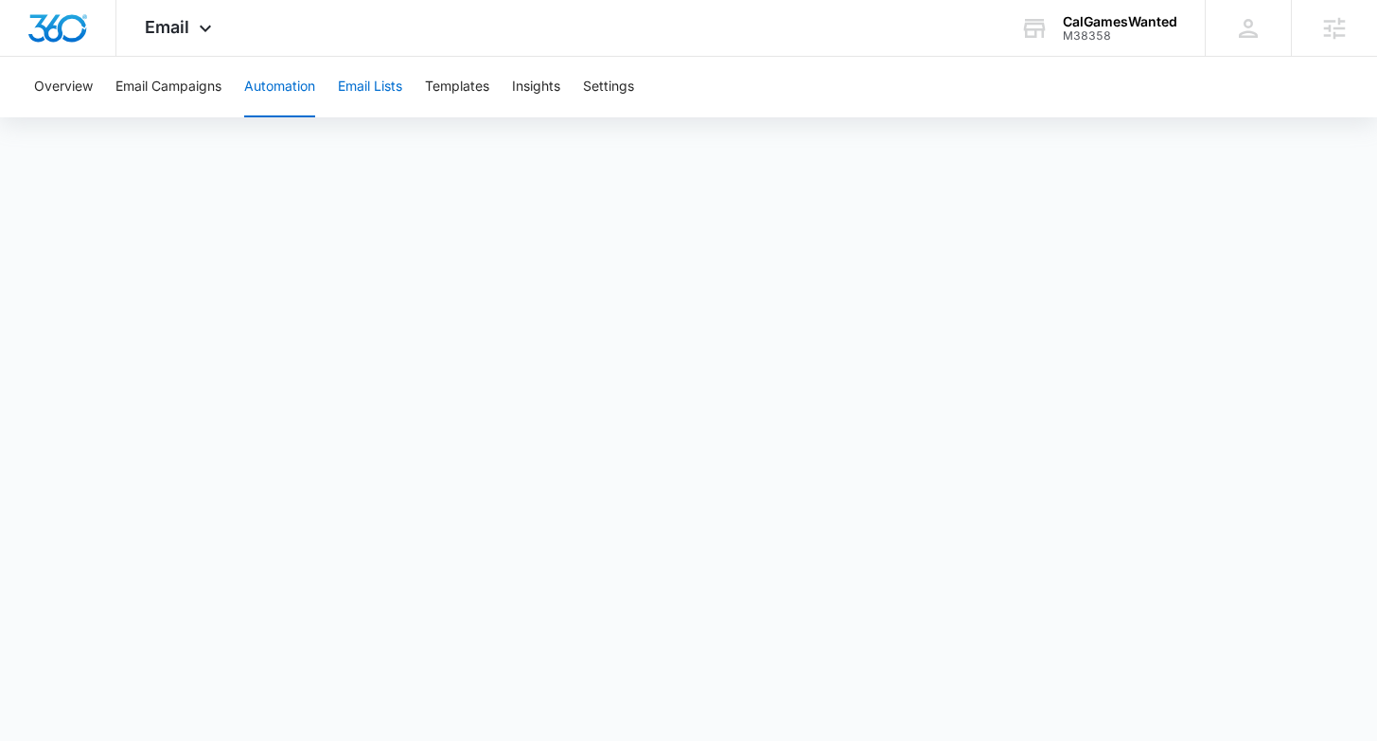
click at [377, 94] on button "Email Lists" at bounding box center [370, 87] width 64 height 61
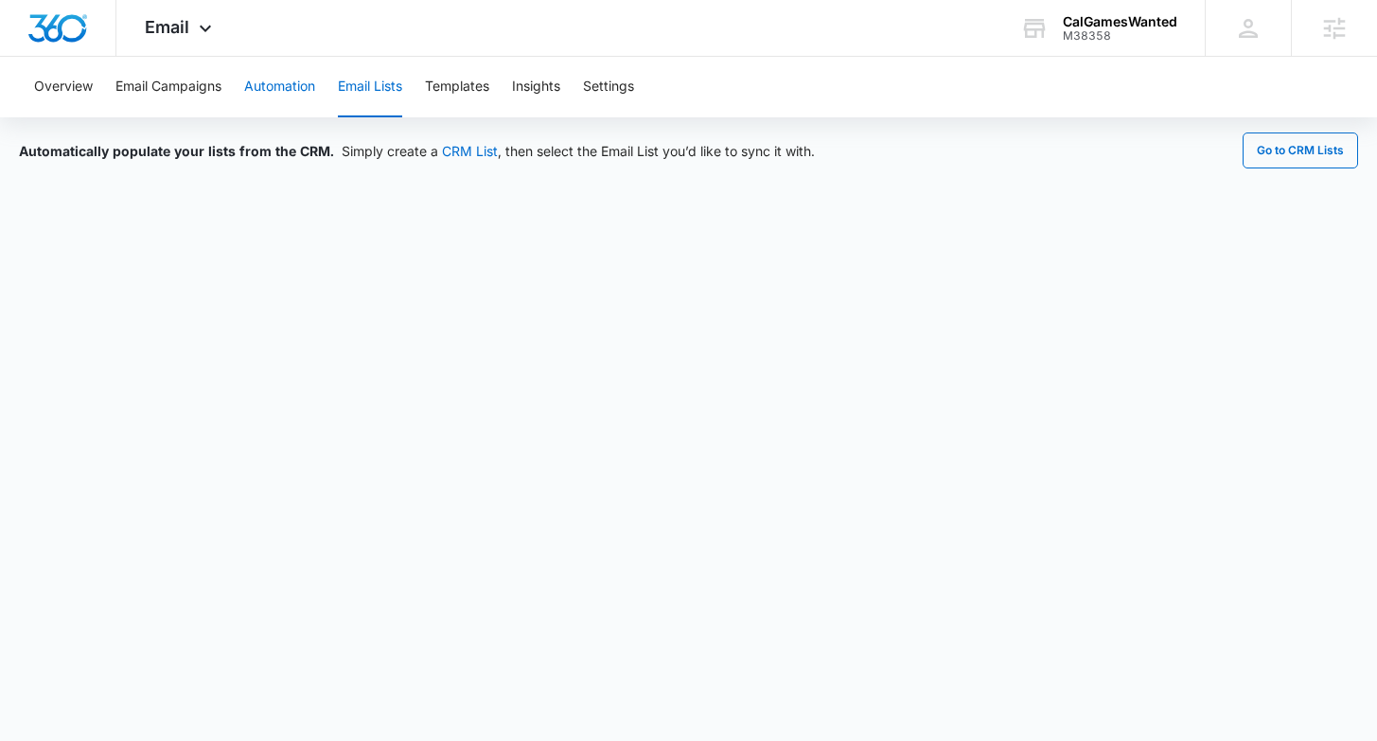
click at [291, 103] on button "Automation" at bounding box center [279, 87] width 71 height 61
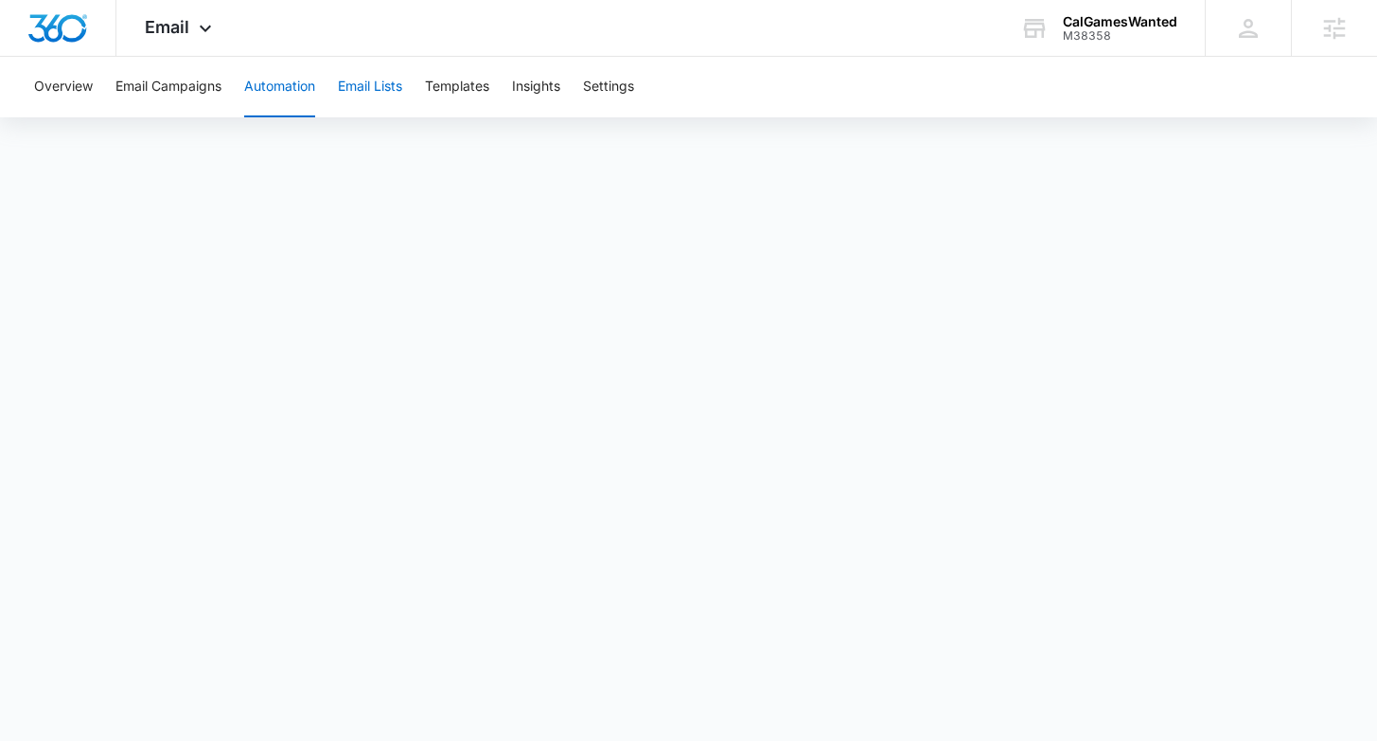
click at [383, 95] on button "Email Lists" at bounding box center [370, 87] width 64 height 61
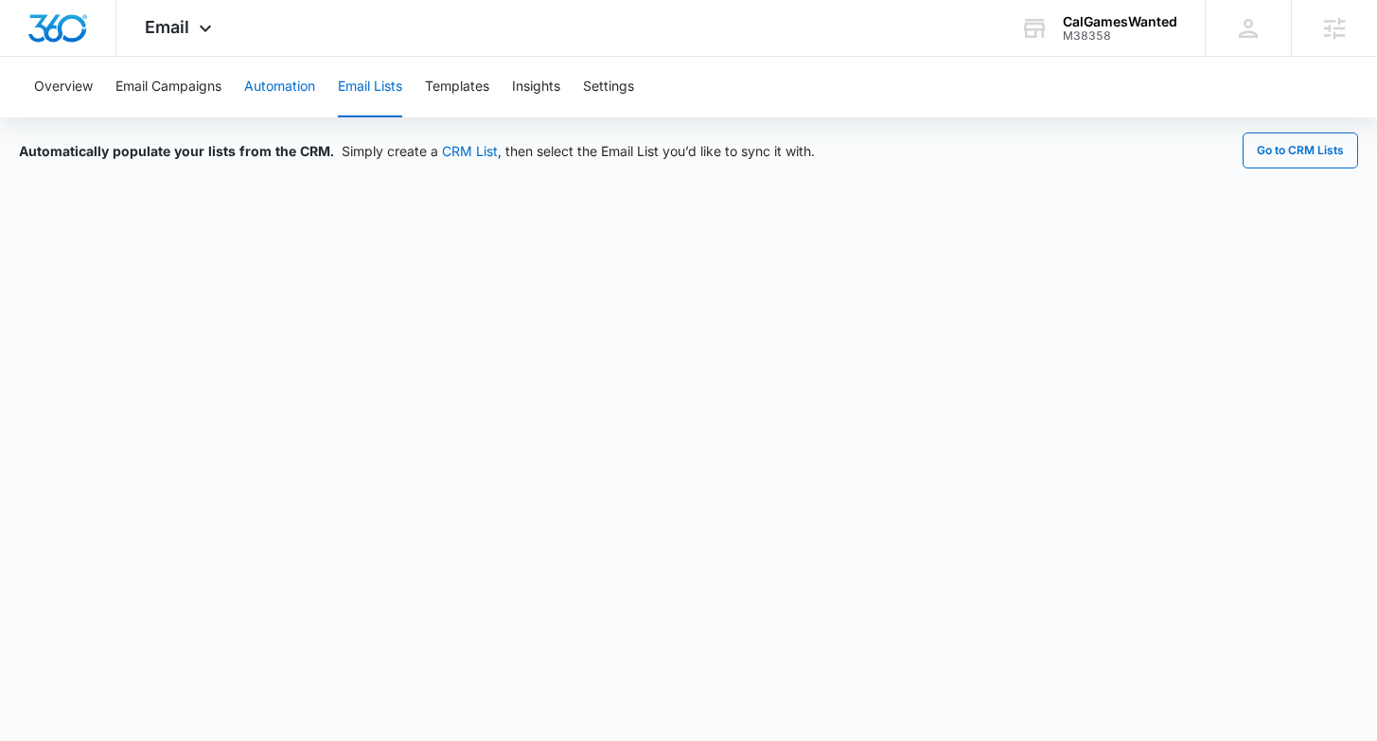
click at [303, 93] on button "Automation" at bounding box center [279, 87] width 71 height 61
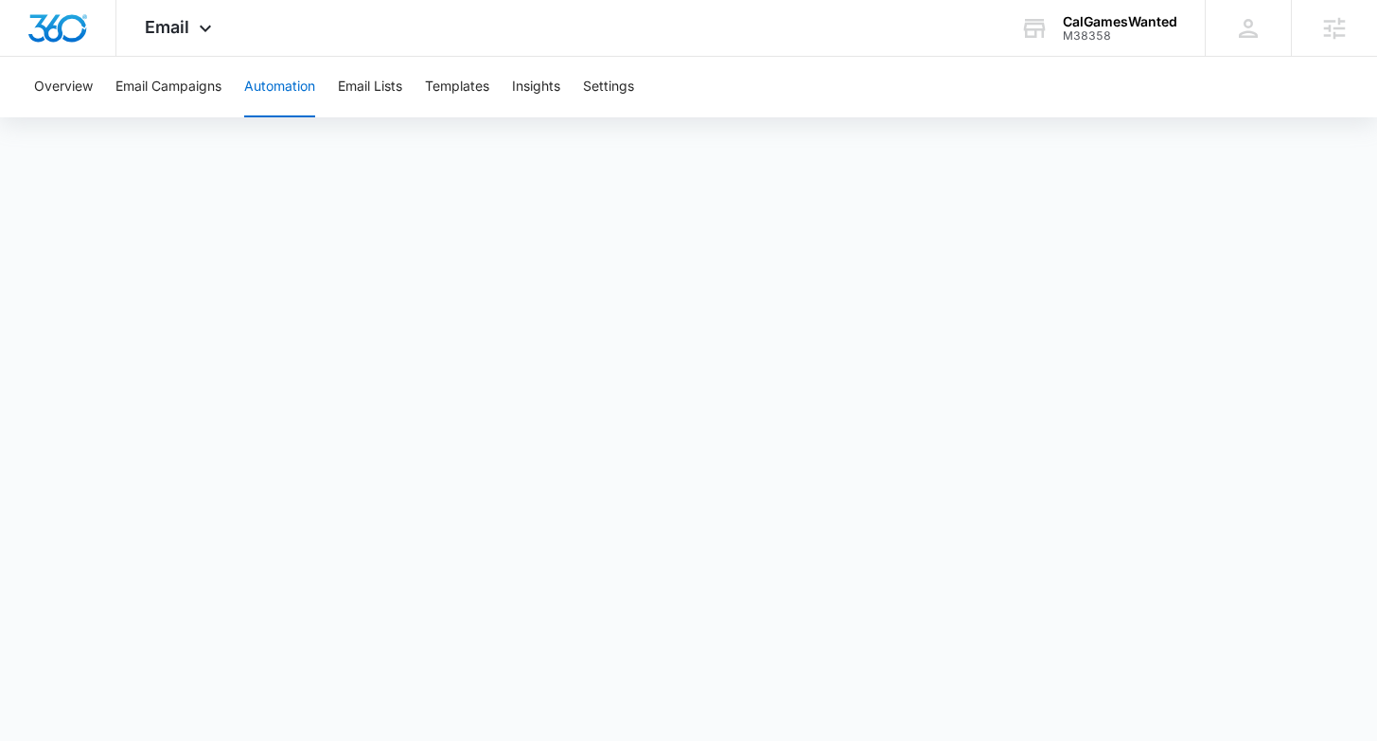
click at [271, 92] on button "Automation" at bounding box center [279, 87] width 71 height 61
click at [195, 89] on button "Email Campaigns" at bounding box center [168, 87] width 106 height 61
click at [48, 80] on button "Overview" at bounding box center [63, 87] width 59 height 61
click at [304, 93] on button "Automation" at bounding box center [279, 87] width 71 height 61
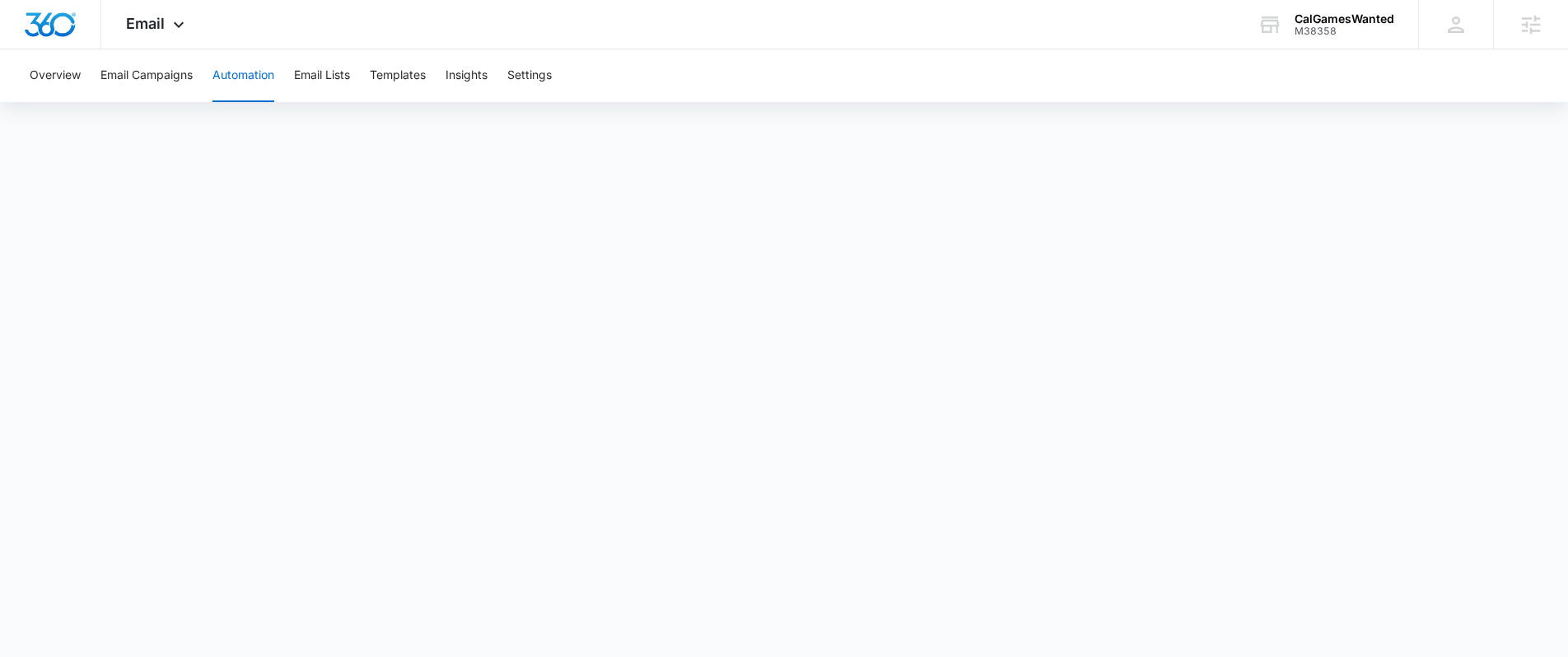
click at [1197, 104] on div "Overview Email Campaigns Automation Email Lists Templates Insights Settings" at bounding box center [784, 335] width 1568 height 572
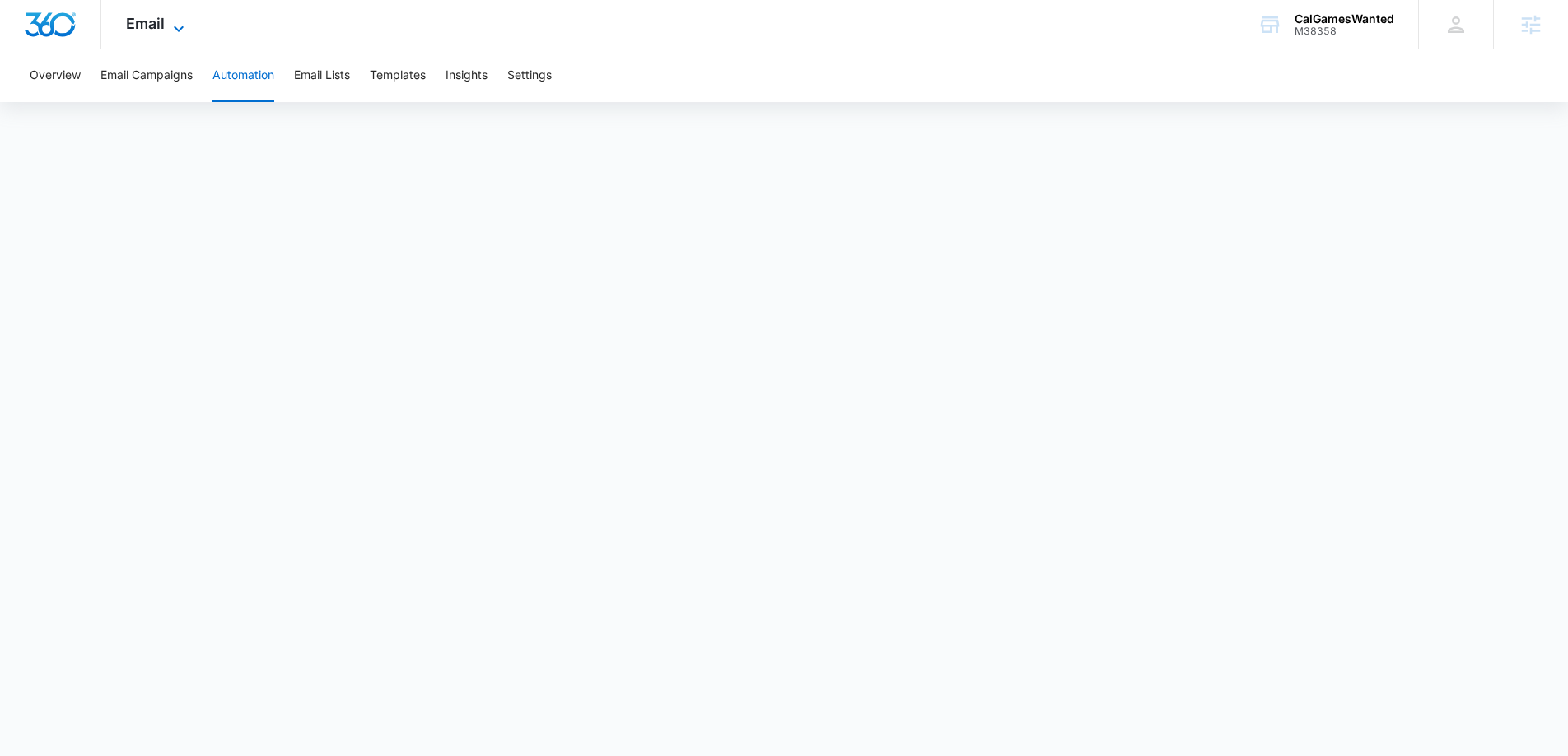
click at [183, 33] on icon at bounding box center [178, 29] width 20 height 20
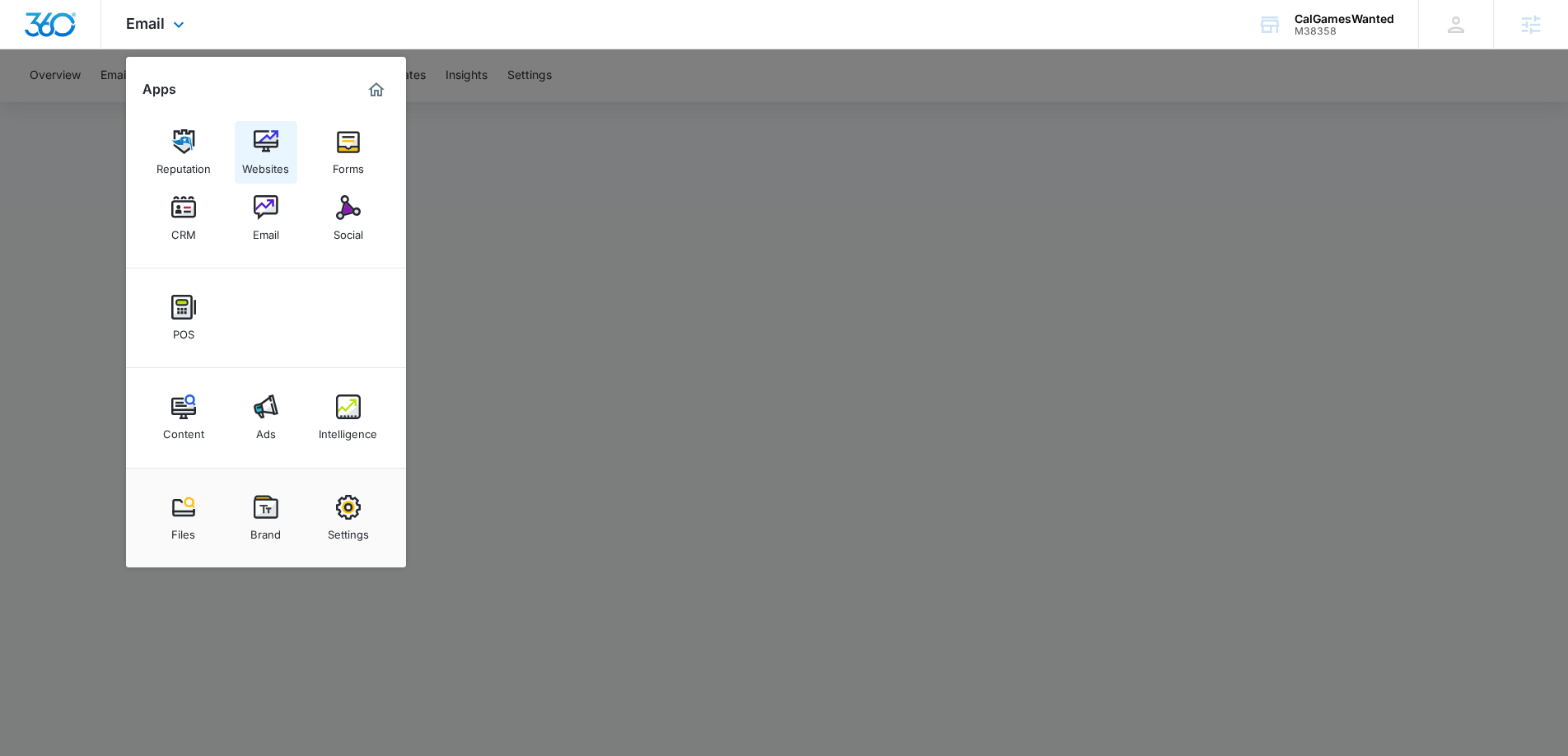
click at [249, 144] on link "Websites" at bounding box center [266, 152] width 63 height 63
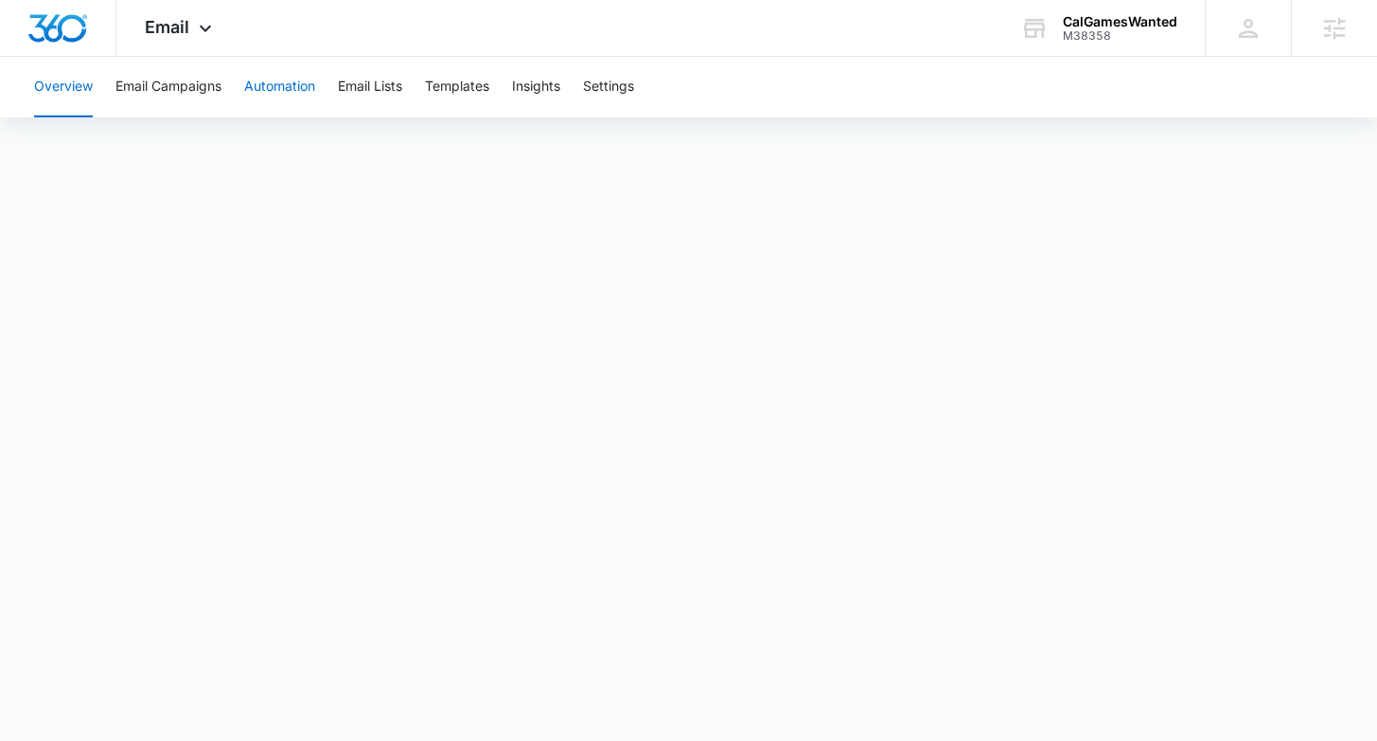
click at [272, 79] on button "Automation" at bounding box center [279, 87] width 71 height 61
